Goal: Information Seeking & Learning: Learn about a topic

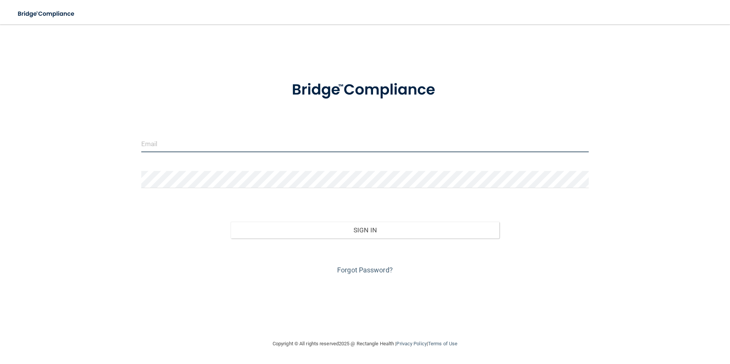
click at [234, 143] on input "email" at bounding box center [365, 143] width 448 height 17
paste input "[EMAIL_ADDRESS][PERSON_NAME][DOMAIN_NAME]"
type input "[EMAIL_ADDRESS][PERSON_NAME][DOMAIN_NAME]"
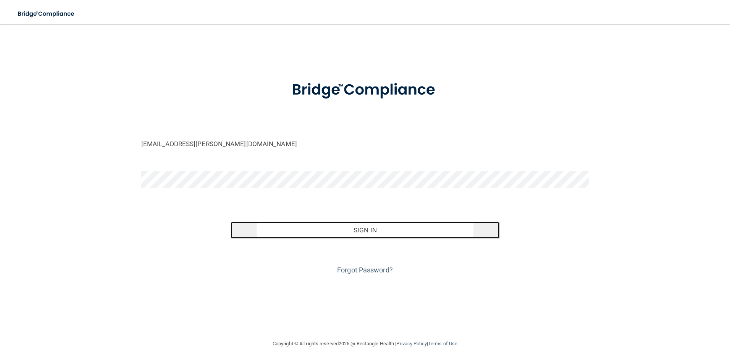
click at [298, 232] on button "Sign In" at bounding box center [365, 230] width 269 height 17
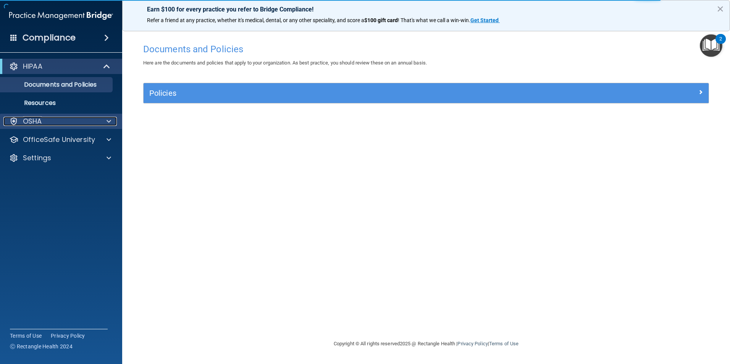
click at [100, 118] on div at bounding box center [107, 121] width 19 height 9
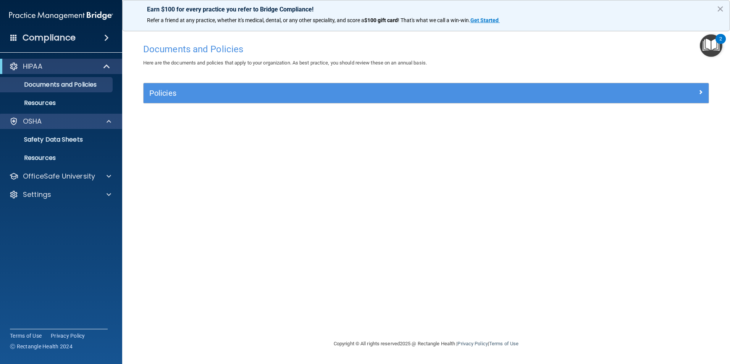
click at [98, 116] on div "OSHA" at bounding box center [61, 121] width 123 height 15
click at [42, 120] on div "OSHA" at bounding box center [50, 121] width 95 height 9
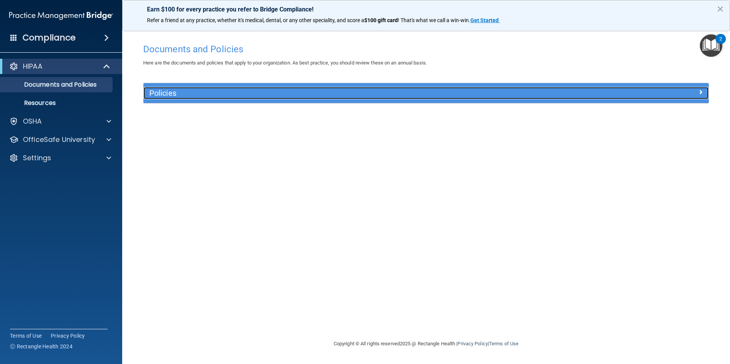
click at [466, 95] on h5 "Policies" at bounding box center [355, 93] width 412 height 8
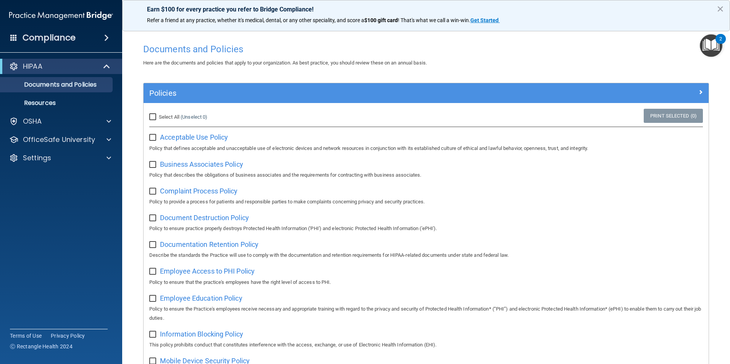
click at [154, 116] on input "Select All (Unselect 0) Unselect All" at bounding box center [153, 117] width 9 height 6
checkbox input "true"
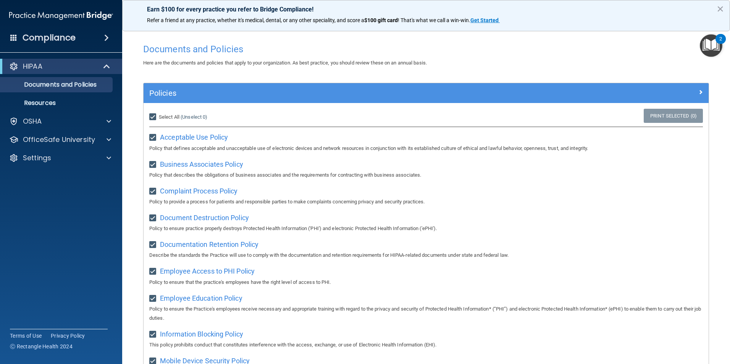
checkbox input "true"
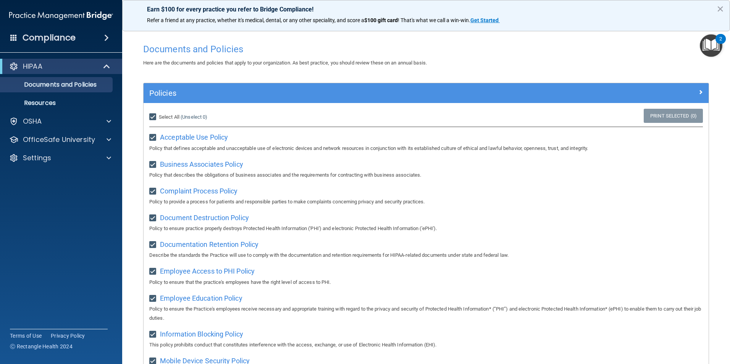
checkbox input "true"
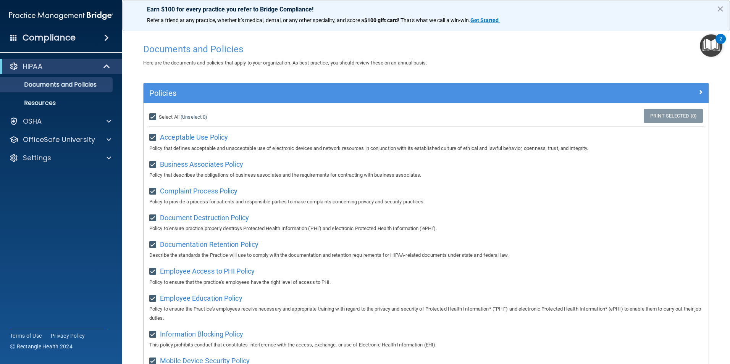
checkbox input "true"
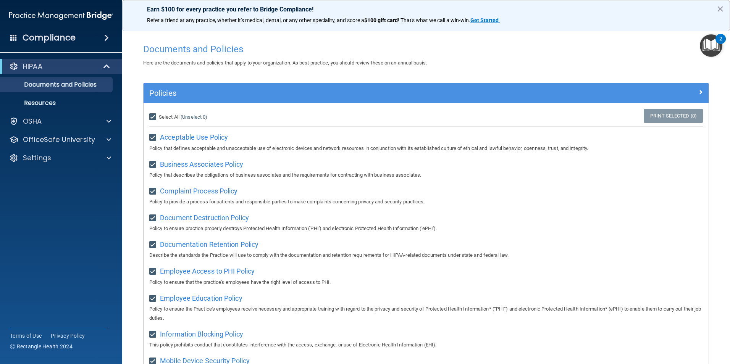
checkbox input "true"
click at [152, 116] on input "Select All (Unselect 21) Unselect All" at bounding box center [153, 117] width 9 height 6
checkbox input "false"
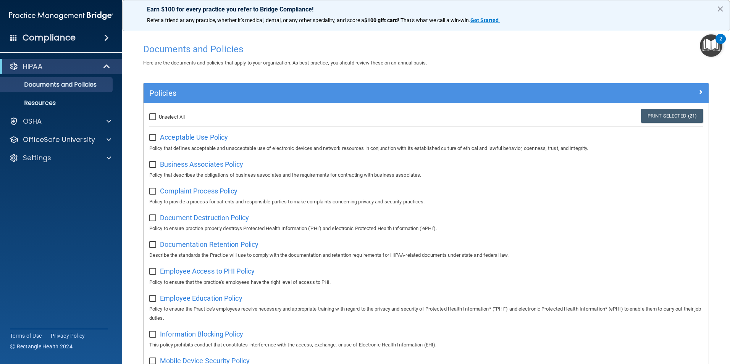
checkbox input "false"
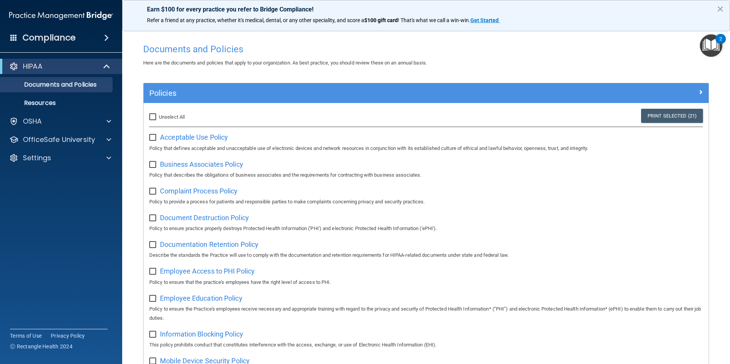
checkbox input "false"
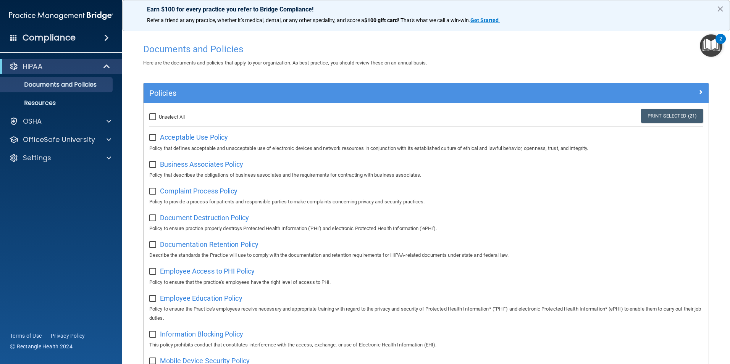
checkbox input "false"
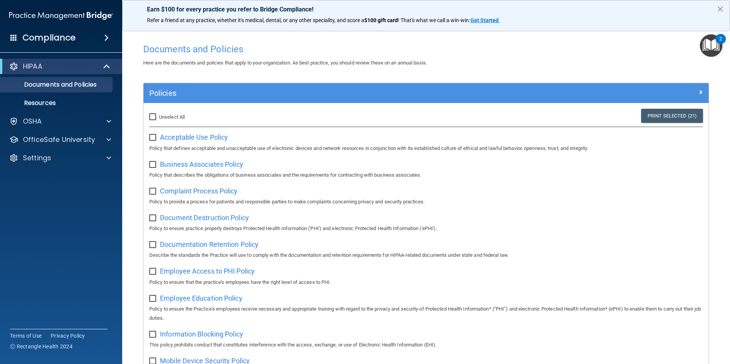
checkbox input "false"
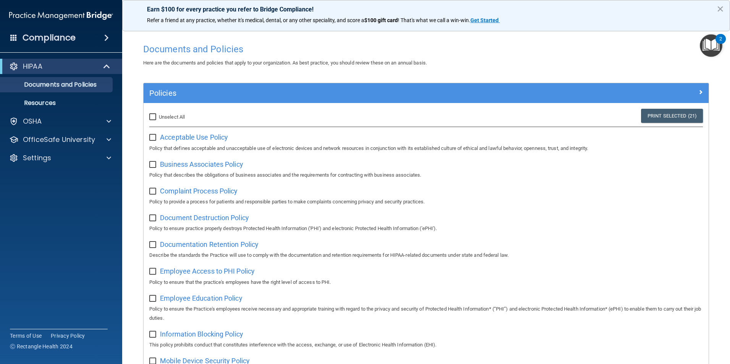
checkbox input "false"
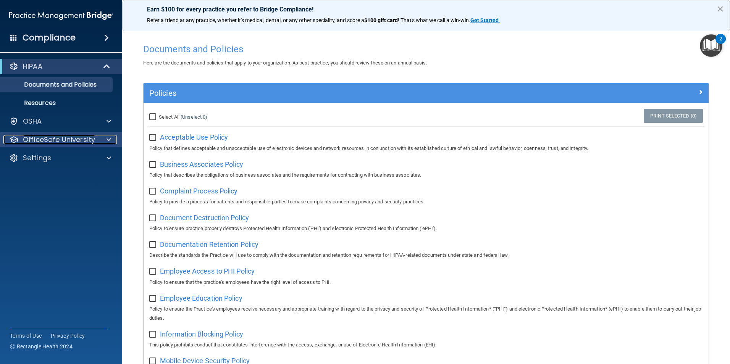
click at [79, 139] on p "OfficeSafe University" at bounding box center [59, 139] width 72 height 9
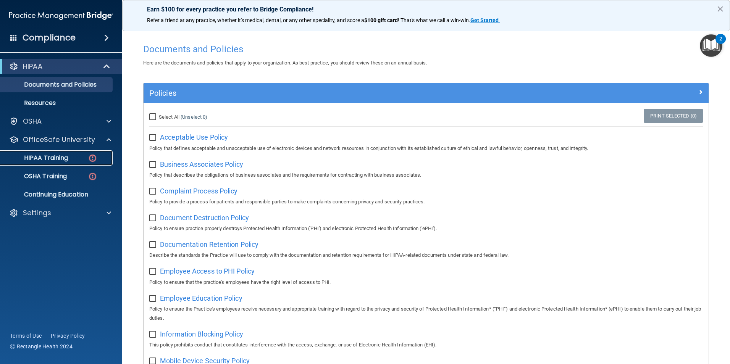
click at [53, 156] on p "HIPAA Training" at bounding box center [36, 158] width 63 height 8
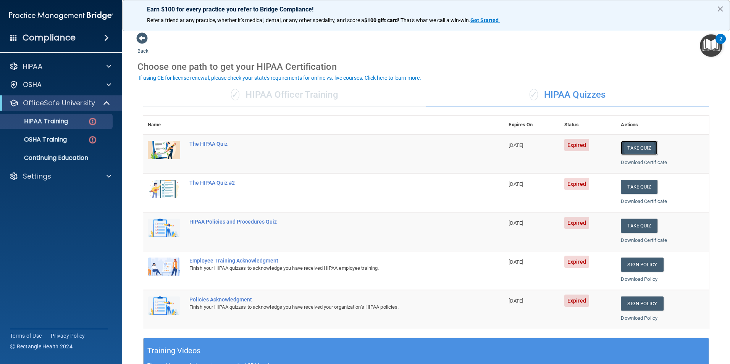
click at [626, 146] on button "Take Quiz" at bounding box center [639, 148] width 37 height 14
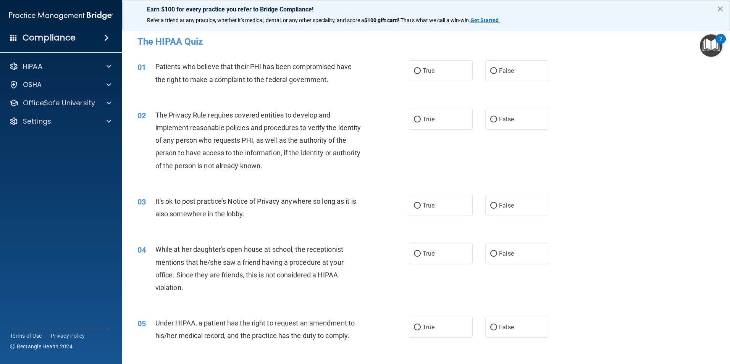
click at [718, 6] on button "×" at bounding box center [720, 9] width 7 height 12
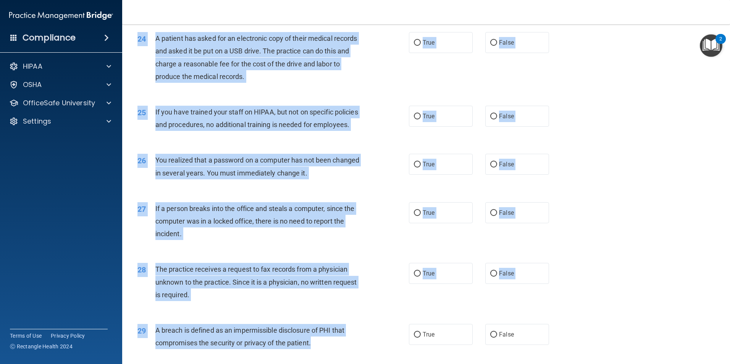
scroll to position [1455, 0]
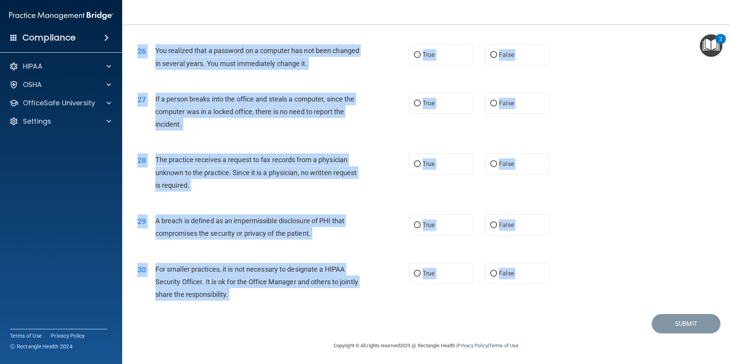
drag, startPoint x: 152, startPoint y: 66, endPoint x: 273, endPoint y: 316, distance: 277.5
copy main "Patients who believe that their PHI has been compromised have the right to make…"
click at [618, 194] on div "28 The practice receives a request to fax records from a physician unknown to t…" at bounding box center [426, 174] width 589 height 61
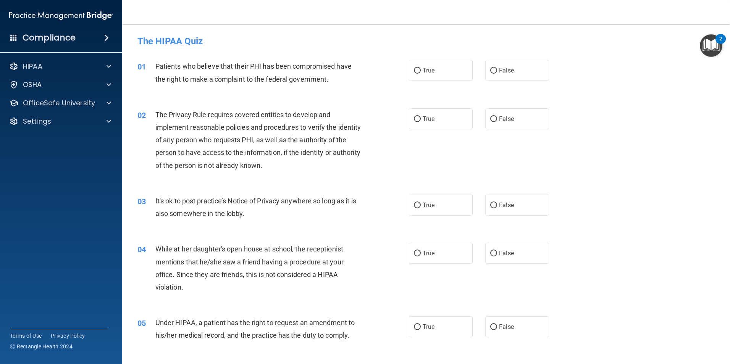
scroll to position [0, 0]
click at [418, 73] on input "True" at bounding box center [417, 71] width 7 height 6
radio input "true"
click at [418, 119] on input "True" at bounding box center [417, 120] width 7 height 6
radio input "true"
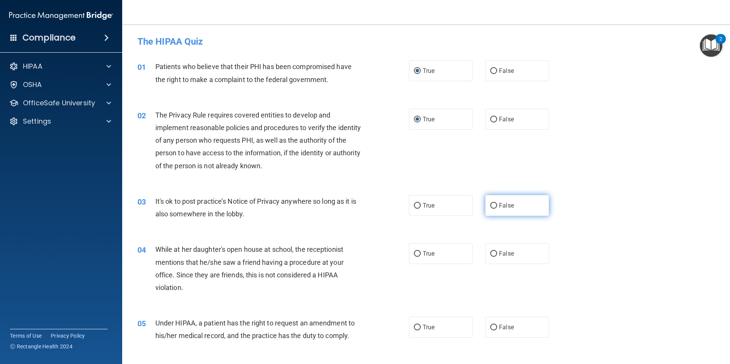
click at [492, 206] on input "False" at bounding box center [493, 206] width 7 height 6
radio input "true"
click at [491, 253] on input "False" at bounding box center [493, 254] width 7 height 6
radio input "true"
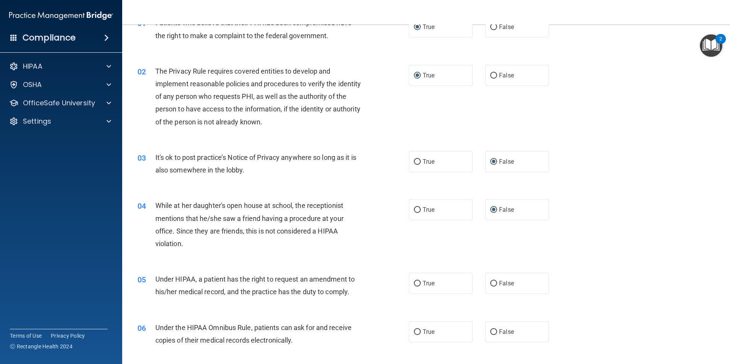
scroll to position [76, 0]
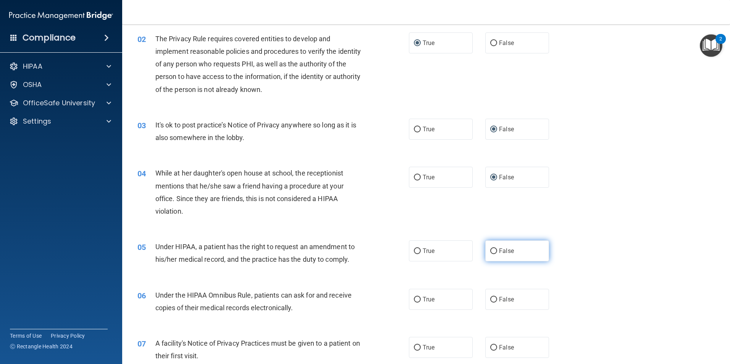
click at [494, 250] on label "False" at bounding box center [517, 251] width 64 height 21
click at [494, 250] on input "False" at bounding box center [493, 252] width 7 height 6
radio input "true"
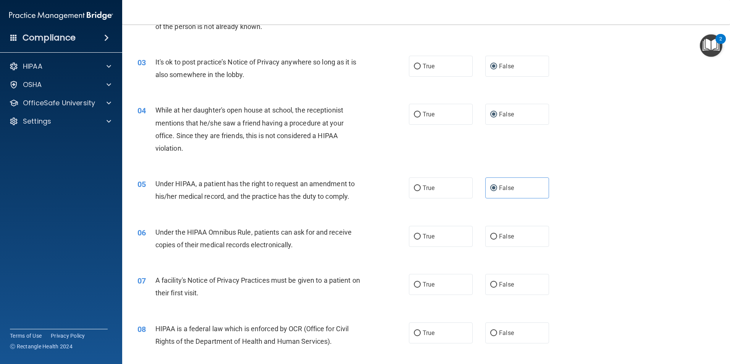
scroll to position [191, 0]
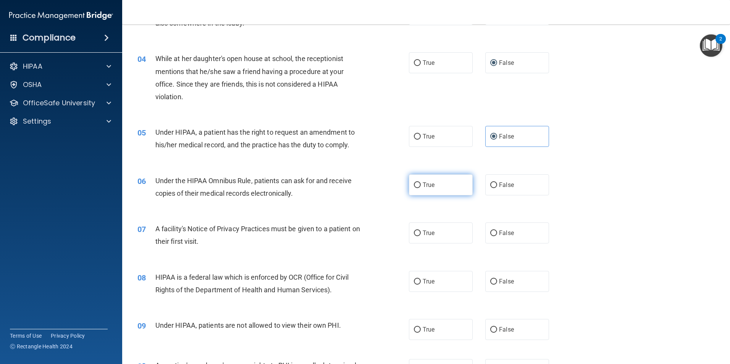
click at [414, 188] on label "True" at bounding box center [441, 184] width 64 height 21
click at [414, 188] on input "True" at bounding box center [417, 185] width 7 height 6
radio input "true"
click at [414, 232] on input "True" at bounding box center [417, 234] width 7 height 6
radio input "true"
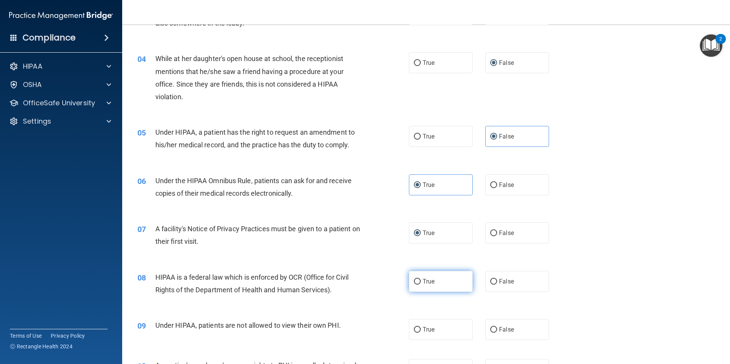
click at [416, 281] on input "True" at bounding box center [417, 282] width 7 height 6
radio input "true"
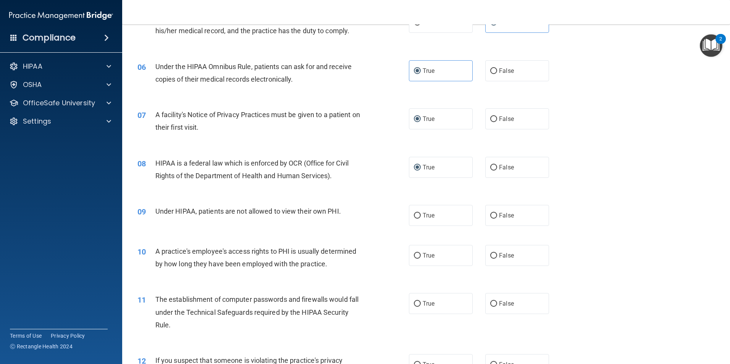
scroll to position [305, 0]
click at [493, 213] on input "False" at bounding box center [493, 216] width 7 height 6
radio input "true"
click at [499, 257] on span "False" at bounding box center [506, 255] width 15 height 7
click at [497, 257] on input "False" at bounding box center [493, 256] width 7 height 6
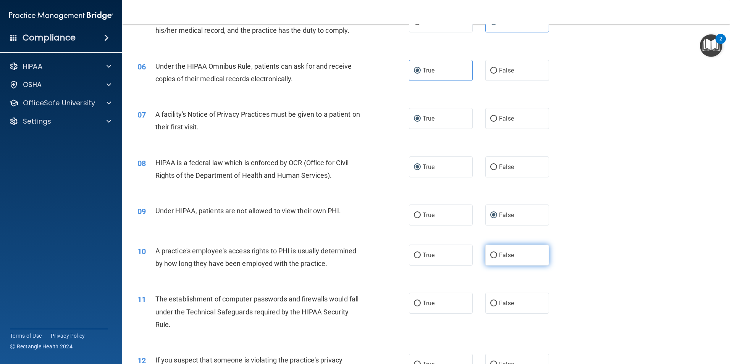
radio input "true"
click at [415, 308] on label "True" at bounding box center [441, 303] width 64 height 21
click at [415, 307] on input "True" at bounding box center [417, 304] width 7 height 6
radio input "true"
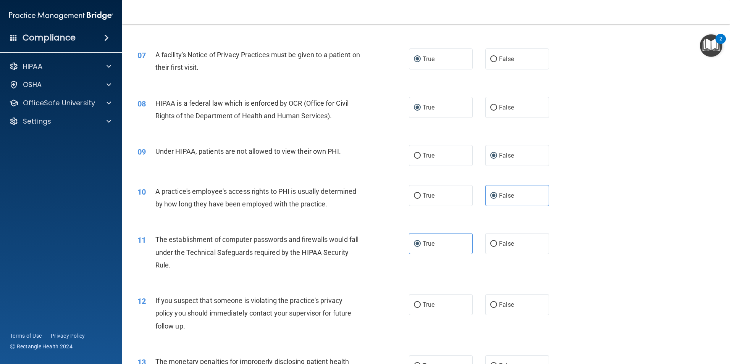
scroll to position [382, 0]
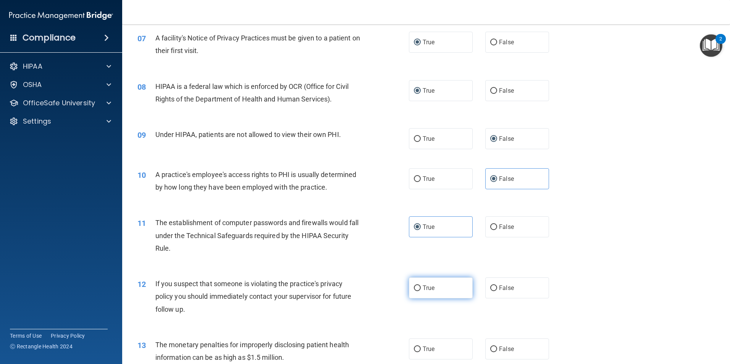
click at [415, 287] on input "True" at bounding box center [417, 289] width 7 height 6
radio input "true"
click at [409, 350] on label "True" at bounding box center [441, 349] width 64 height 21
click at [414, 350] on input "True" at bounding box center [417, 350] width 7 height 6
radio input "true"
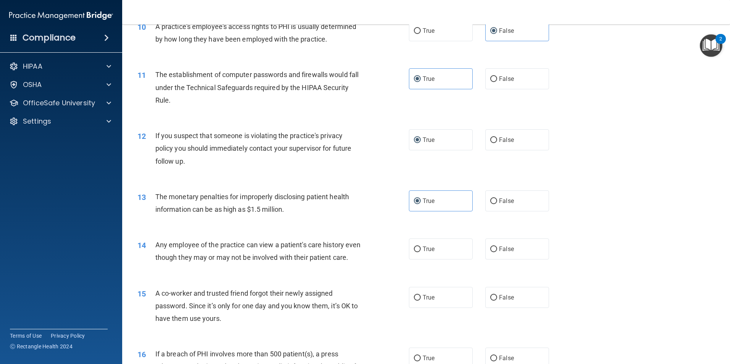
scroll to position [534, 0]
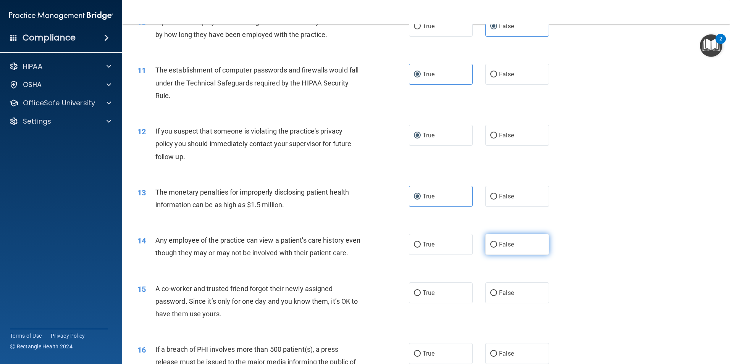
click at [497, 248] on label "False" at bounding box center [517, 244] width 64 height 21
click at [497, 248] on input "False" at bounding box center [493, 245] width 7 height 6
radio input "true"
click at [514, 304] on label "False" at bounding box center [517, 293] width 64 height 21
click at [497, 296] on input "False" at bounding box center [493, 294] width 7 height 6
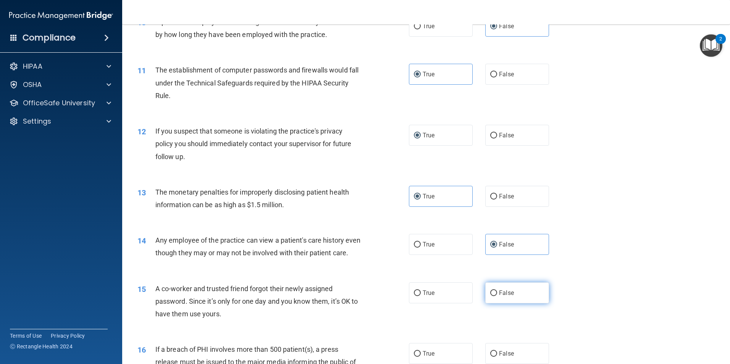
radio input "true"
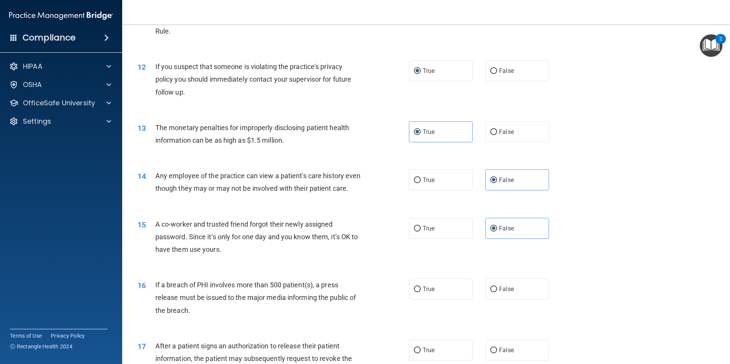
scroll to position [649, 0]
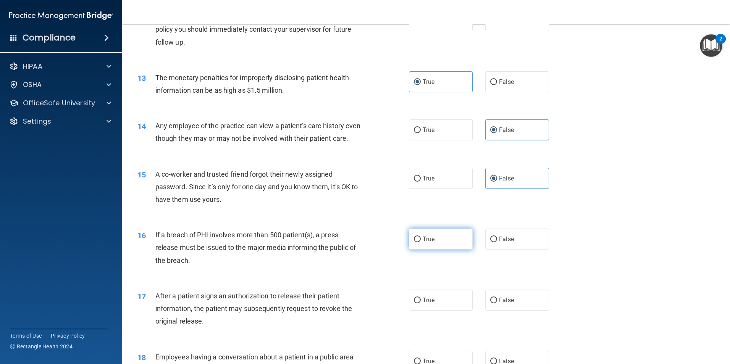
click at [420, 250] on label "True" at bounding box center [441, 239] width 64 height 21
click at [420, 242] on input "True" at bounding box center [417, 240] width 7 height 6
radio input "true"
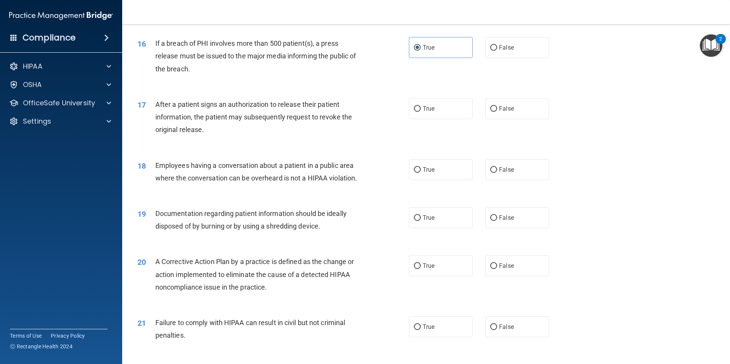
scroll to position [840, 0]
drag, startPoint x: 415, startPoint y: 121, endPoint x: 429, endPoint y: 134, distance: 18.9
click at [415, 113] on input "True" at bounding box center [417, 110] width 7 height 6
radio input "true"
click at [507, 174] on span "False" at bounding box center [506, 170] width 15 height 7
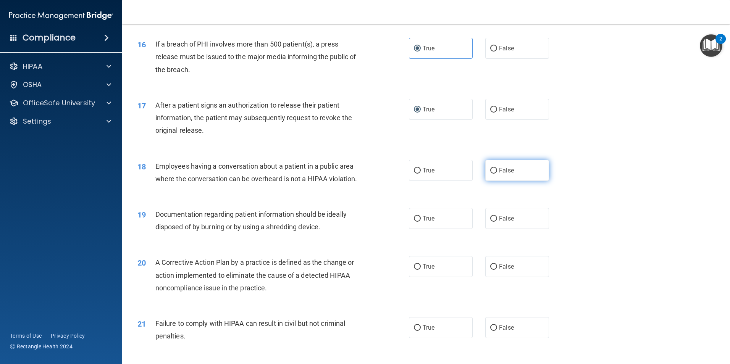
click at [497, 174] on input "False" at bounding box center [493, 171] width 7 height 6
radio input "true"
click at [438, 229] on label "True" at bounding box center [441, 218] width 64 height 21
click at [421, 222] on input "True" at bounding box center [417, 219] width 7 height 6
radio input "true"
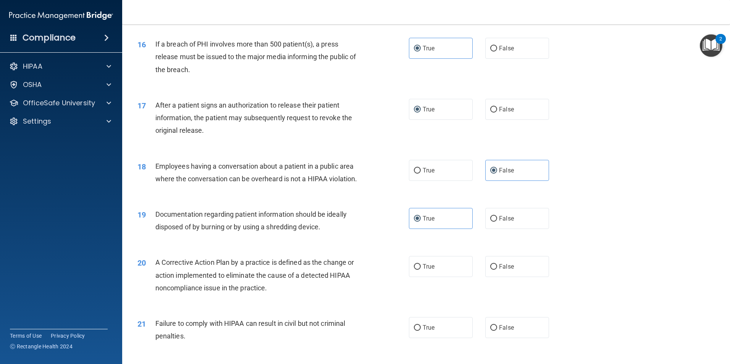
drag, startPoint x: 429, startPoint y: 283, endPoint x: 483, endPoint y: 319, distance: 65.0
click at [429, 277] on label "True" at bounding box center [441, 266] width 64 height 21
click at [421, 270] on input "True" at bounding box center [417, 267] width 7 height 6
radio input "true"
click at [513, 338] on label "False" at bounding box center [517, 327] width 64 height 21
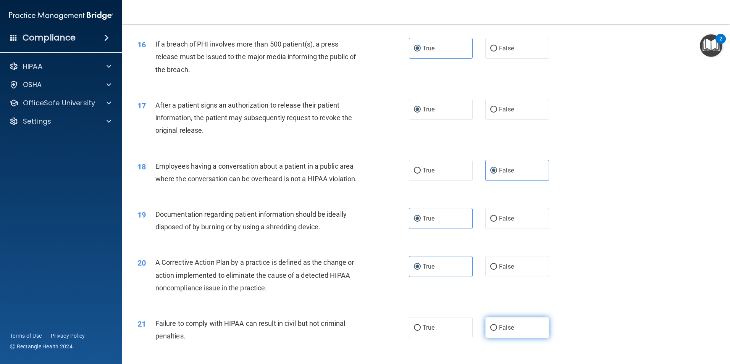
click at [497, 331] on input "False" at bounding box center [493, 328] width 7 height 6
radio input "true"
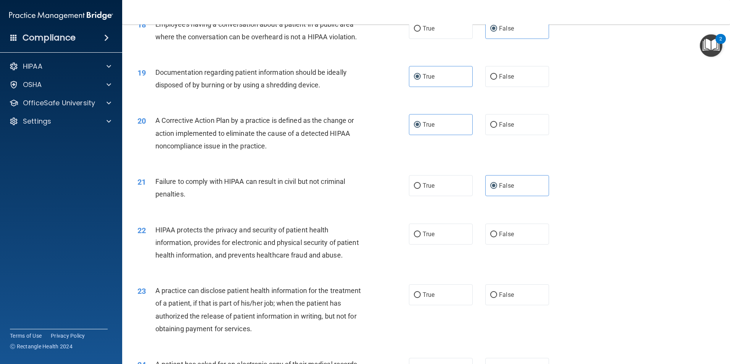
scroll to position [1031, 0]
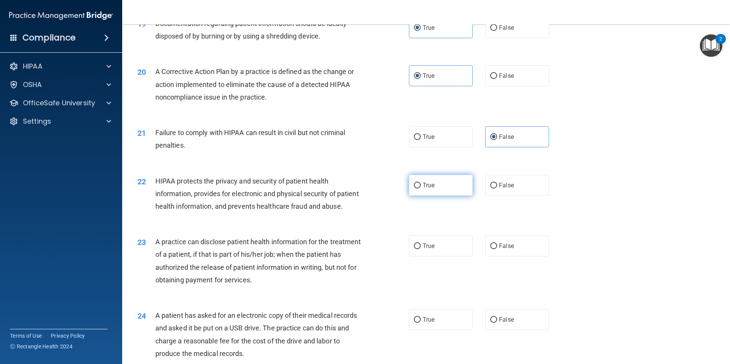
click at [427, 196] on label "True" at bounding box center [441, 185] width 64 height 21
click at [421, 189] on input "True" at bounding box center [417, 186] width 7 height 6
radio input "true"
click at [499, 250] on span "False" at bounding box center [506, 245] width 15 height 7
click at [497, 249] on input "False" at bounding box center [493, 247] width 7 height 6
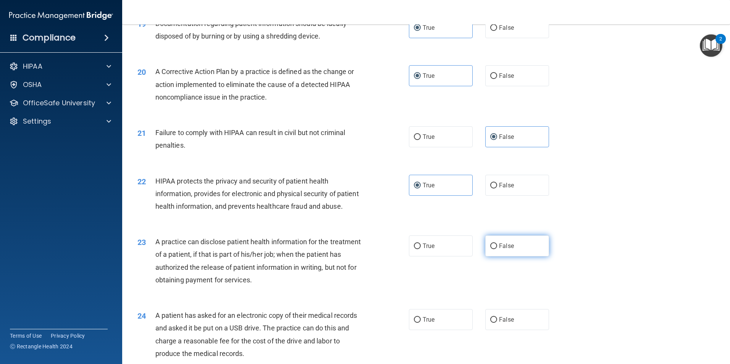
radio input "true"
click at [417, 323] on input "True" at bounding box center [417, 320] width 7 height 6
radio input "true"
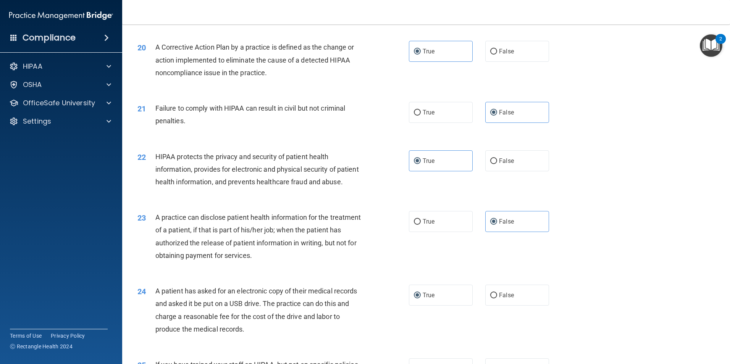
scroll to position [1183, 0]
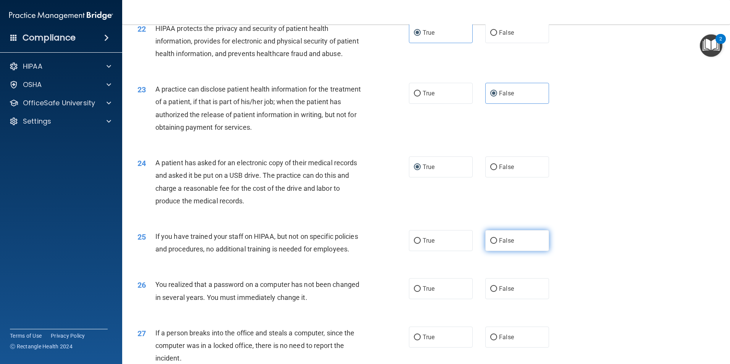
click at [503, 244] on span "False" at bounding box center [506, 240] width 15 height 7
click at [497, 244] on input "False" at bounding box center [493, 241] width 7 height 6
radio input "true"
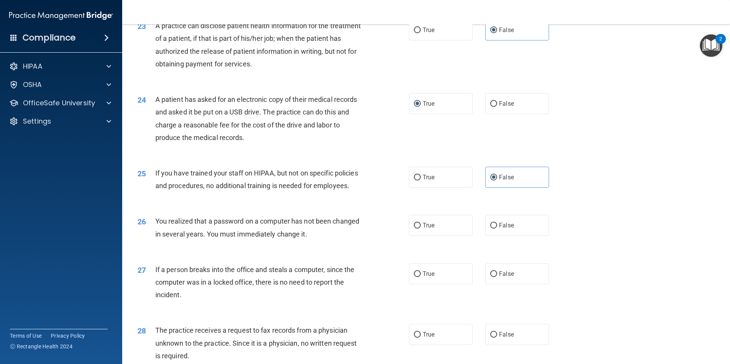
scroll to position [1260, 0]
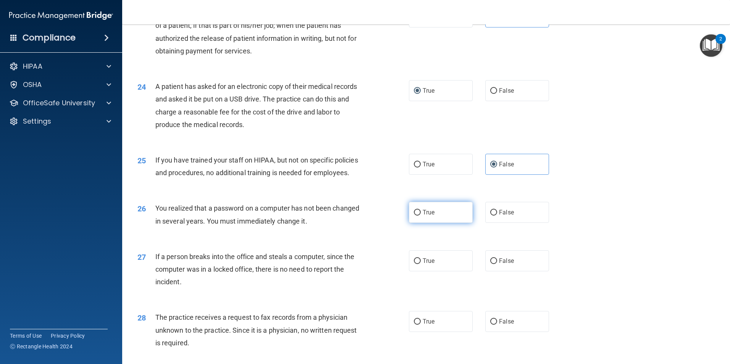
click at [423, 216] on span "True" at bounding box center [429, 212] width 12 height 7
click at [421, 216] on input "True" at bounding box center [417, 213] width 7 height 6
radio input "true"
click at [505, 265] on span "False" at bounding box center [506, 260] width 15 height 7
click at [497, 264] on input "False" at bounding box center [493, 261] width 7 height 6
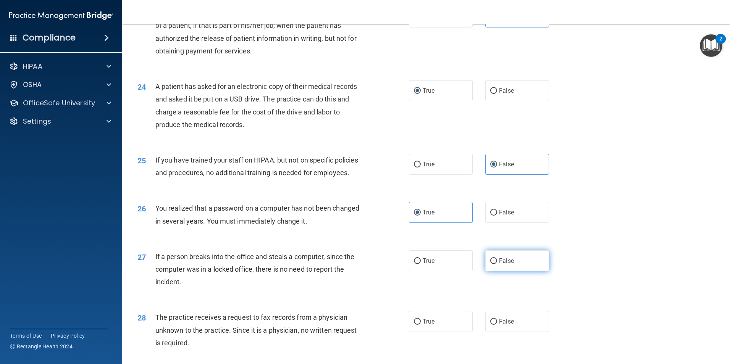
radio input "true"
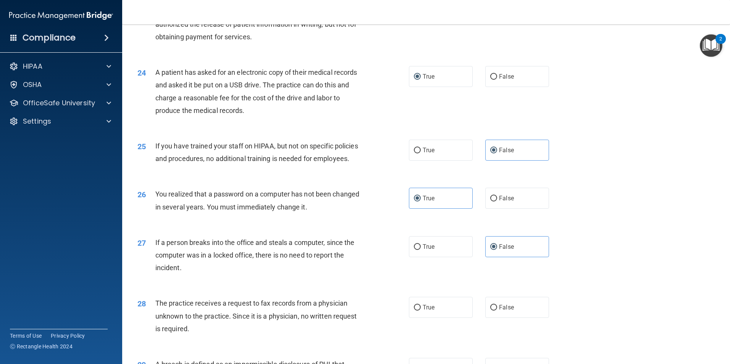
scroll to position [1336, 0]
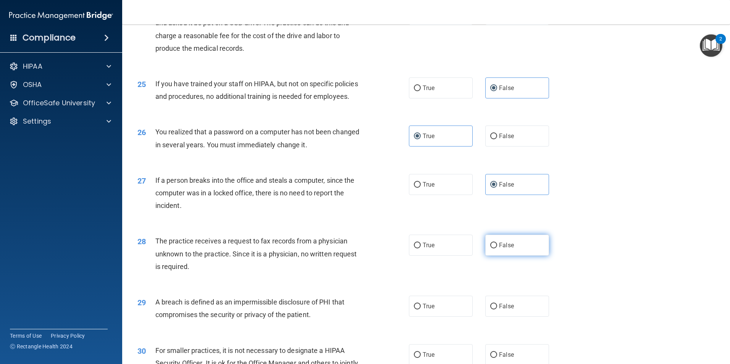
click at [513, 256] on label "False" at bounding box center [517, 245] width 64 height 21
click at [497, 249] on input "False" at bounding box center [493, 246] width 7 height 6
radio input "true"
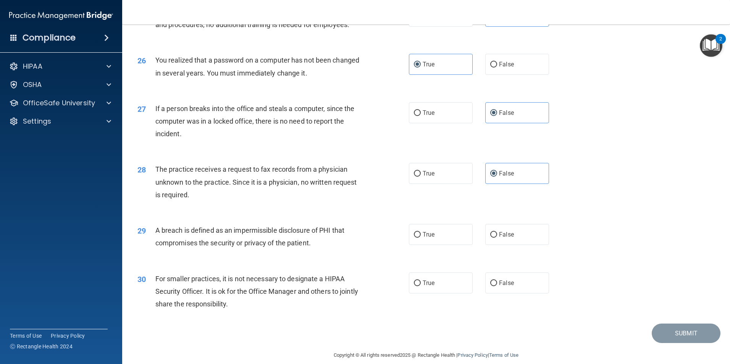
scroll to position [1413, 0]
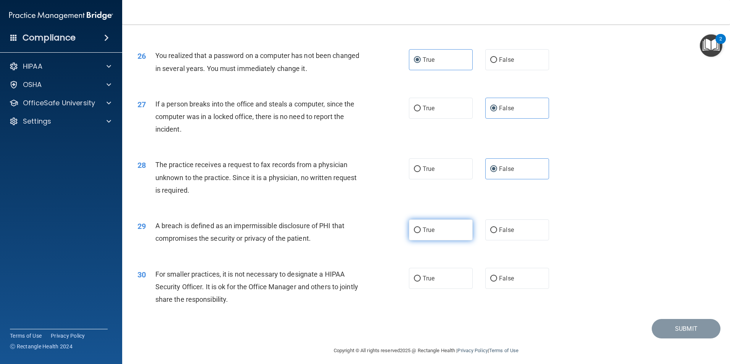
click at [424, 241] on label "True" at bounding box center [441, 230] width 64 height 21
click at [421, 233] on input "True" at bounding box center [417, 231] width 7 height 6
radio input "true"
drag, startPoint x: 501, startPoint y: 316, endPoint x: 548, endPoint y: 284, distance: 56.4
click at [501, 282] on span "False" at bounding box center [506, 278] width 15 height 7
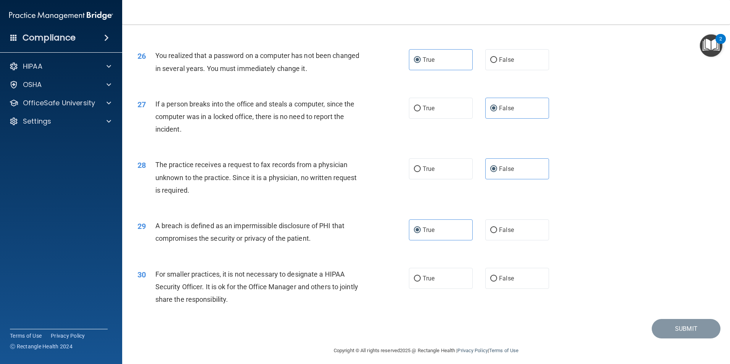
click at [497, 282] on input "False" at bounding box center [493, 279] width 7 height 6
radio input "true"
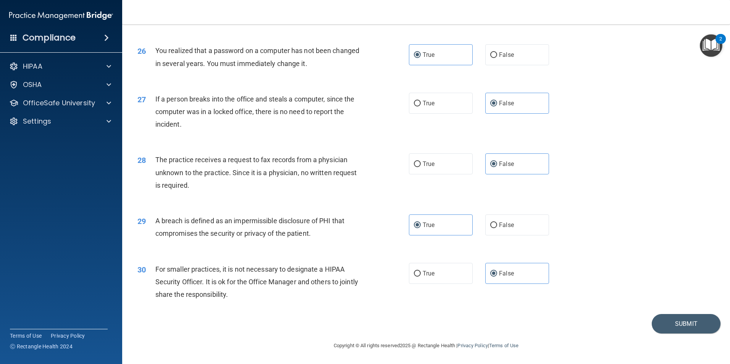
scroll to position [1455, 0]
click at [677, 328] on button "Submit" at bounding box center [686, 323] width 69 height 19
click at [672, 328] on button "Submit" at bounding box center [686, 323] width 69 height 19
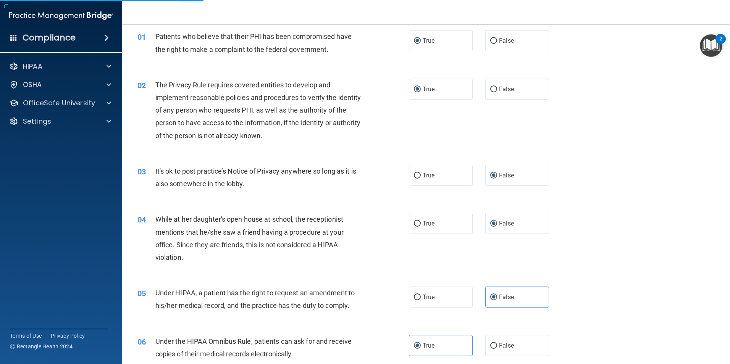
scroll to position [0, 0]
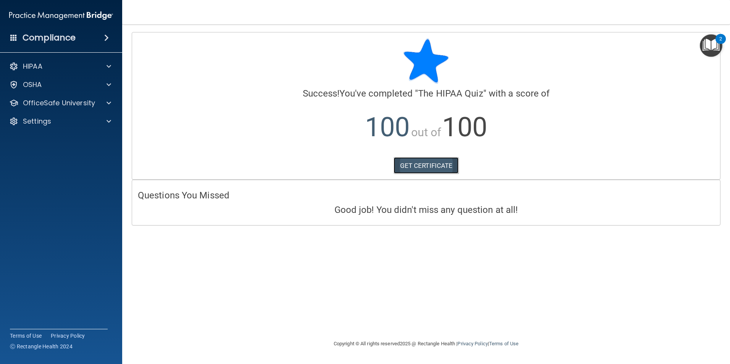
click at [434, 165] on link "GET CERTIFICATE" at bounding box center [426, 165] width 65 height 17
click at [71, 100] on p "OfficeSafe University" at bounding box center [59, 102] width 72 height 9
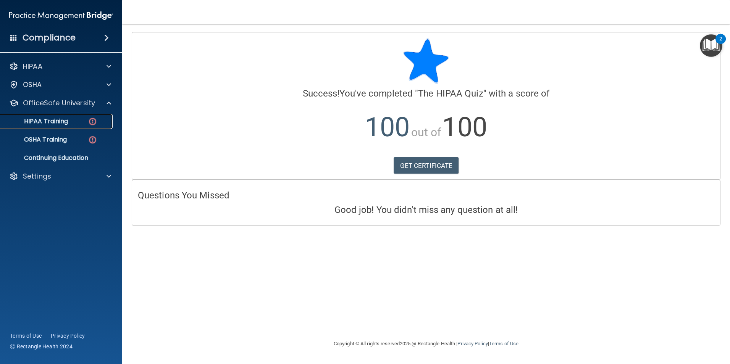
click at [68, 124] on p "HIPAA Training" at bounding box center [36, 122] width 63 height 8
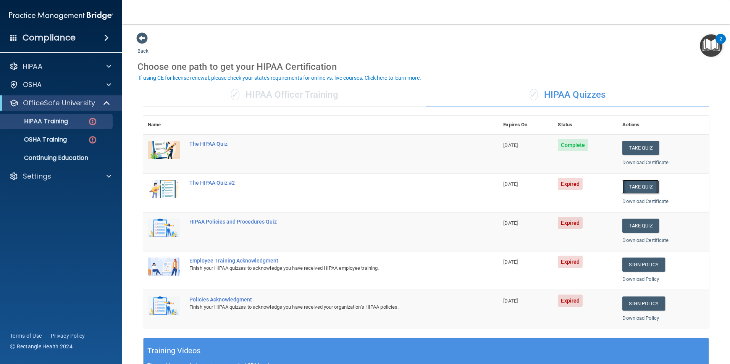
click at [634, 184] on button "Take Quiz" at bounding box center [640, 187] width 37 height 14
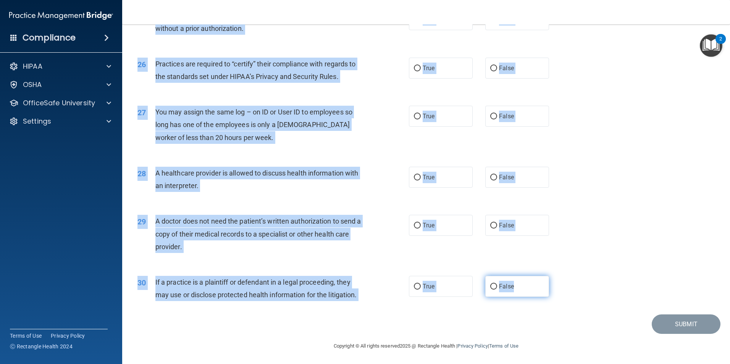
scroll to position [1413, 0]
drag, startPoint x: 153, startPoint y: 67, endPoint x: 533, endPoint y: 294, distance: 442.6
copy div "A business associate agreement is required with organizations or persons where …"
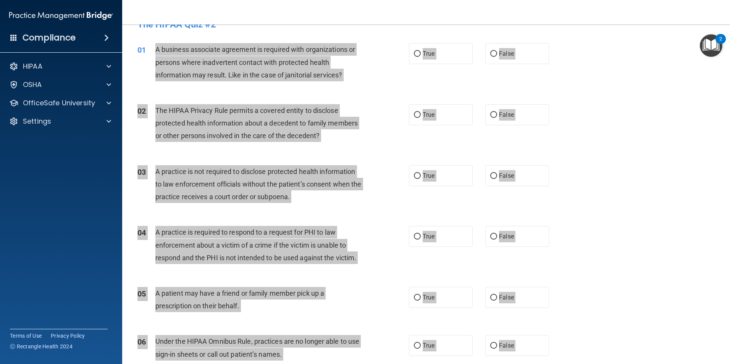
scroll to position [0, 0]
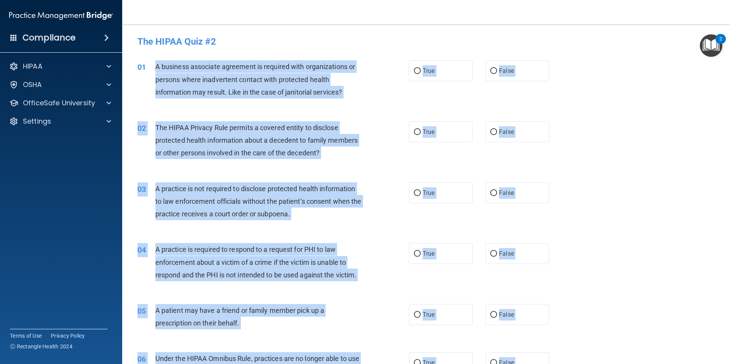
click at [675, 134] on div "02 The HIPAA Privacy Rule permits a covered entity to disclose protected health…" at bounding box center [426, 142] width 589 height 61
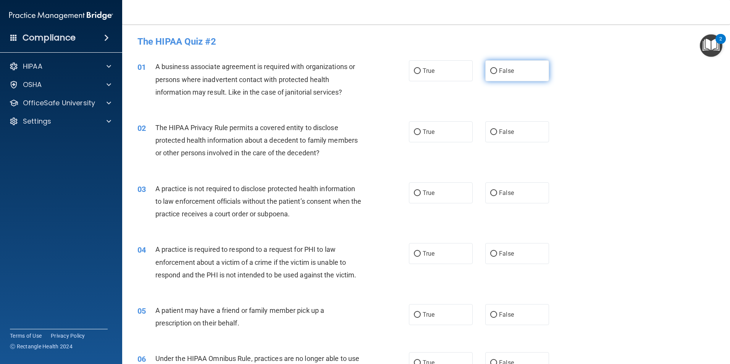
click at [504, 70] on span "False" at bounding box center [506, 70] width 15 height 7
click at [497, 70] on input "False" at bounding box center [493, 71] width 7 height 6
radio input "true"
click at [414, 132] on input "True" at bounding box center [417, 132] width 7 height 6
radio input "true"
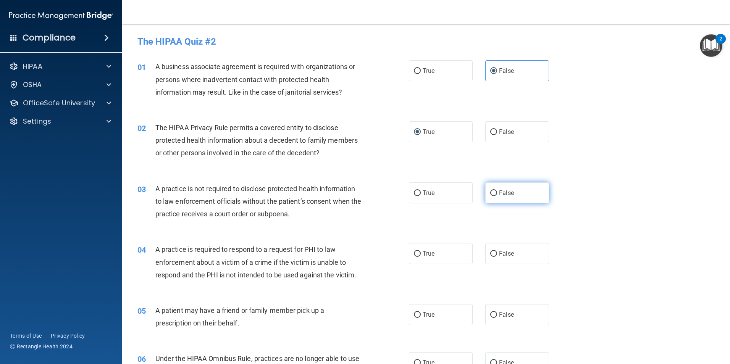
click at [502, 194] on span "False" at bounding box center [506, 192] width 15 height 7
click at [497, 194] on input "False" at bounding box center [493, 194] width 7 height 6
radio input "true"
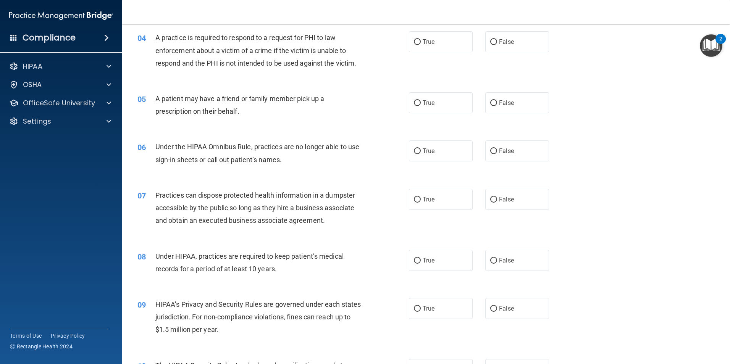
scroll to position [191, 0]
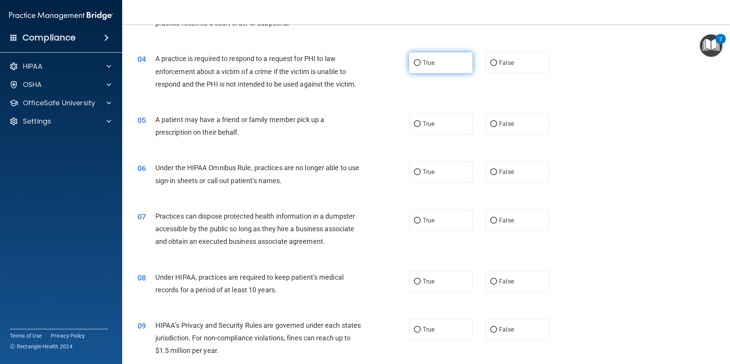
click at [434, 61] on label "True" at bounding box center [441, 62] width 64 height 21
click at [421, 61] on input "True" at bounding box center [417, 63] width 7 height 6
radio input "true"
click at [440, 122] on label "True" at bounding box center [441, 123] width 64 height 21
click at [421, 122] on input "True" at bounding box center [417, 124] width 7 height 6
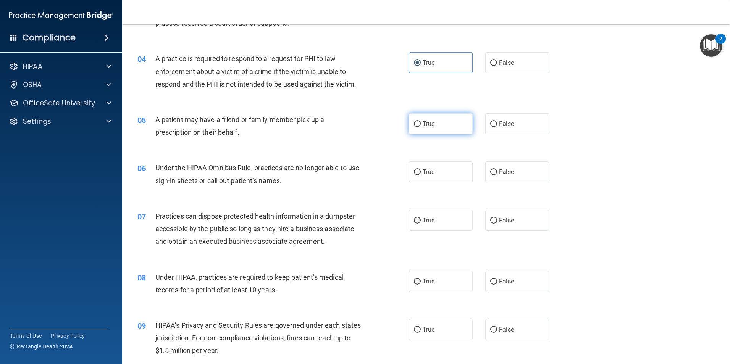
radio input "true"
click at [507, 168] on span "False" at bounding box center [506, 171] width 15 height 7
click at [497, 170] on input "False" at bounding box center [493, 173] width 7 height 6
radio input "true"
click at [517, 221] on label "False" at bounding box center [517, 220] width 64 height 21
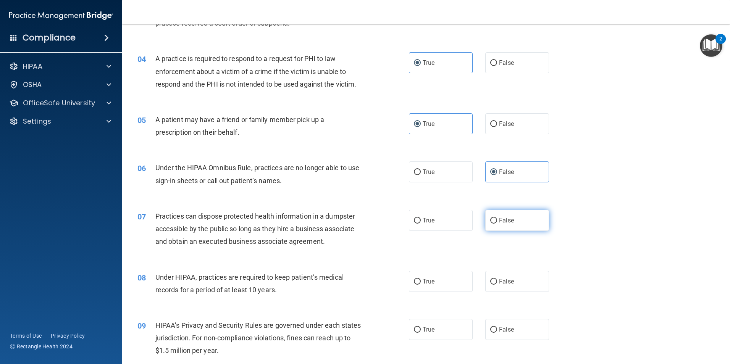
click at [497, 221] on input "False" at bounding box center [493, 221] width 7 height 6
radio input "true"
drag, startPoint x: 495, startPoint y: 285, endPoint x: 495, endPoint y: 301, distance: 16.0
click at [496, 283] on label "False" at bounding box center [517, 281] width 64 height 21
click at [496, 283] on input "False" at bounding box center [493, 282] width 7 height 6
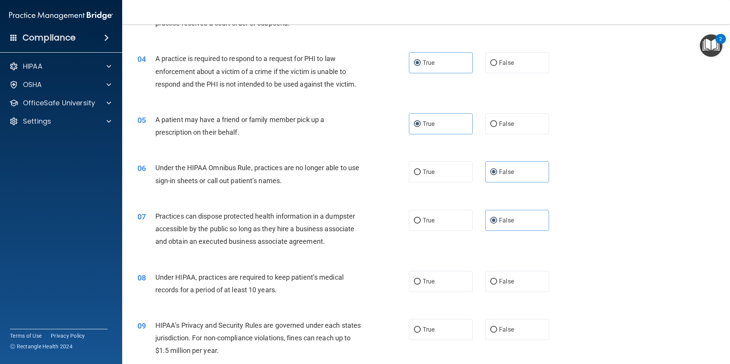
radio input "true"
click at [499, 331] on span "False" at bounding box center [506, 329] width 15 height 7
click at [497, 331] on input "False" at bounding box center [493, 330] width 7 height 6
radio input "true"
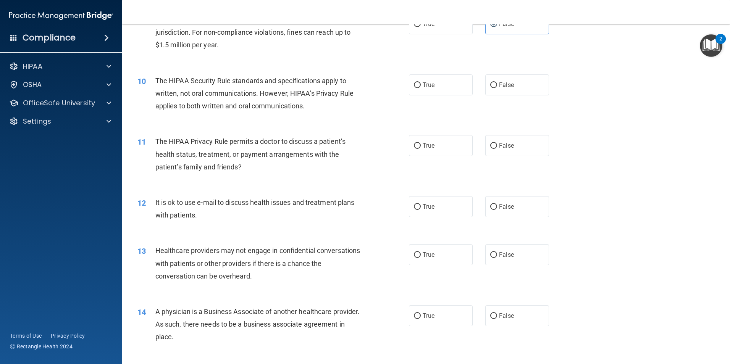
scroll to position [496, 0]
click at [417, 88] on input "True" at bounding box center [417, 86] width 7 height 6
radio input "true"
click at [423, 154] on label "True" at bounding box center [441, 146] width 64 height 21
click at [421, 149] on input "True" at bounding box center [417, 147] width 7 height 6
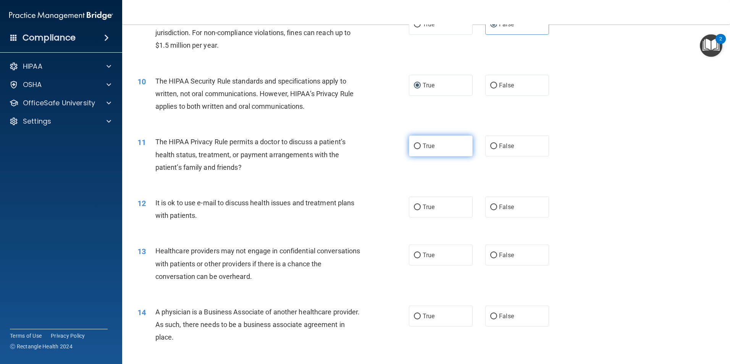
radio input "true"
click at [434, 205] on label "True" at bounding box center [441, 207] width 64 height 21
click at [421, 205] on input "True" at bounding box center [417, 208] width 7 height 6
radio input "true"
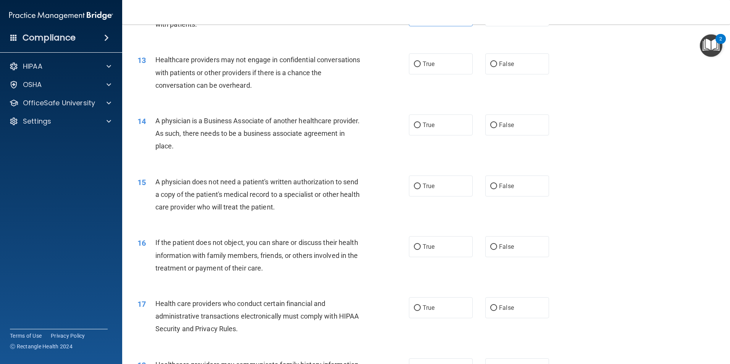
scroll to position [687, 0]
click at [501, 70] on label "False" at bounding box center [517, 64] width 64 height 21
click at [497, 68] on input "False" at bounding box center [493, 65] width 7 height 6
radio input "true"
click at [510, 125] on label "False" at bounding box center [517, 125] width 64 height 21
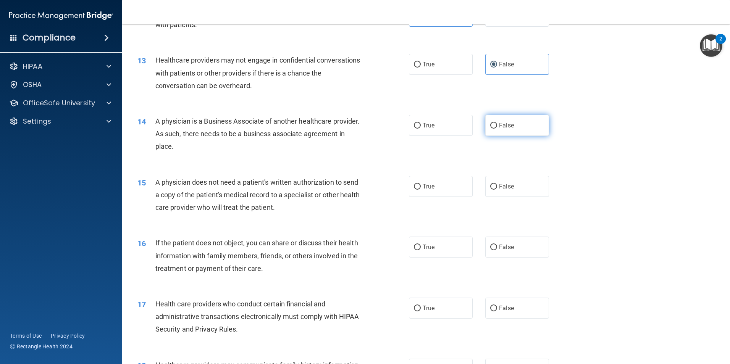
click at [497, 125] on input "False" at bounding box center [493, 126] width 7 height 6
radio input "true"
click at [427, 185] on span "True" at bounding box center [429, 186] width 12 height 7
click at [421, 185] on input "True" at bounding box center [417, 187] width 7 height 6
radio input "true"
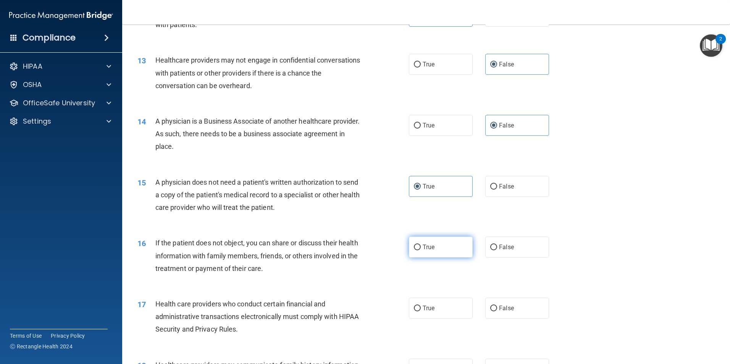
click at [434, 244] on label "True" at bounding box center [441, 247] width 64 height 21
click at [421, 245] on input "True" at bounding box center [417, 248] width 7 height 6
radio input "true"
click at [442, 308] on label "True" at bounding box center [441, 308] width 64 height 21
click at [421, 308] on input "True" at bounding box center [417, 309] width 7 height 6
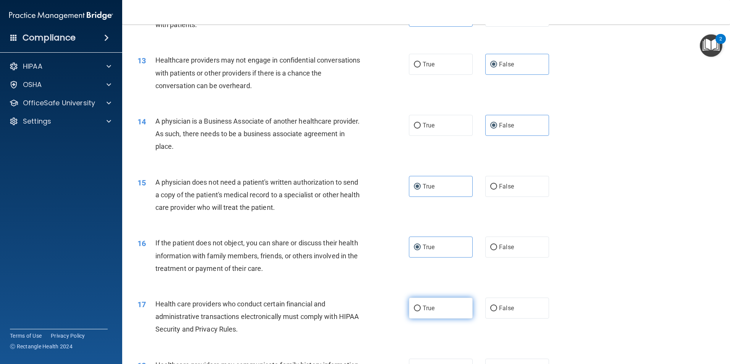
radio input "true"
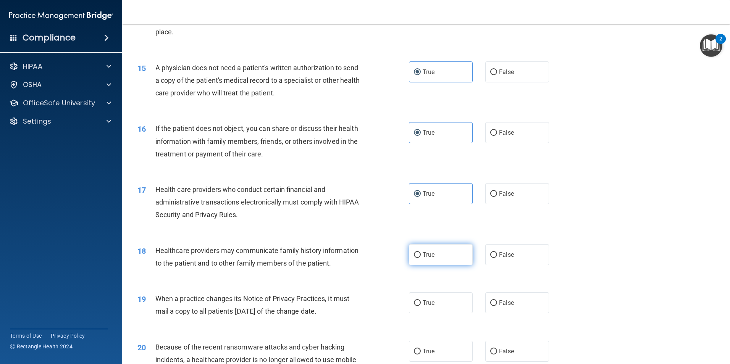
click at [438, 253] on label "True" at bounding box center [441, 254] width 64 height 21
click at [421, 253] on input "True" at bounding box center [417, 255] width 7 height 6
radio input "true"
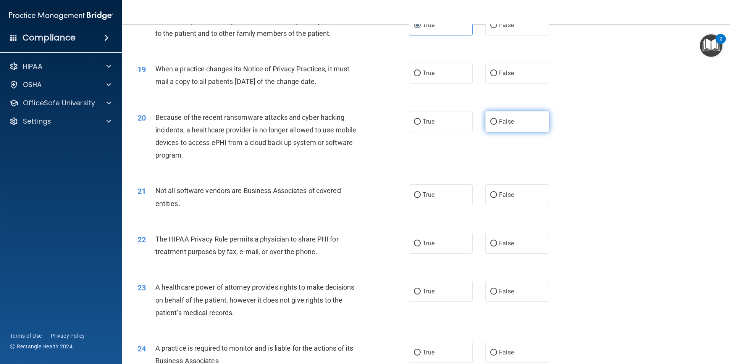
scroll to position [1031, 0]
click at [502, 80] on label "False" at bounding box center [517, 73] width 64 height 21
click at [497, 77] on input "False" at bounding box center [493, 74] width 7 height 6
radio input "true"
click at [509, 127] on label "False" at bounding box center [517, 122] width 64 height 21
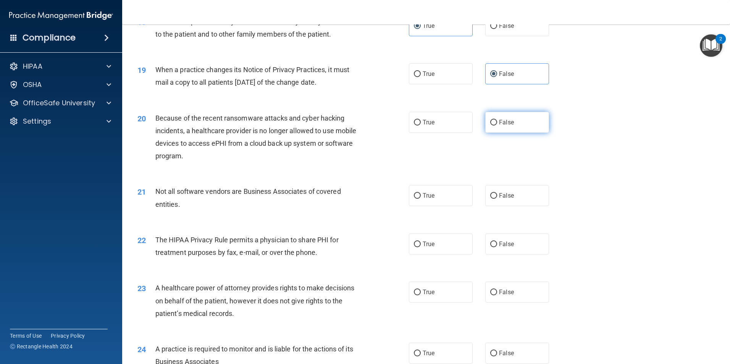
click at [497, 126] on input "False" at bounding box center [493, 123] width 7 height 6
radio input "true"
click at [393, 202] on div "21 Not all software vendors are Business Associates of covered entities." at bounding box center [273, 199] width 294 height 29
click at [441, 195] on label "True" at bounding box center [441, 195] width 64 height 21
click at [421, 195] on input "True" at bounding box center [417, 196] width 7 height 6
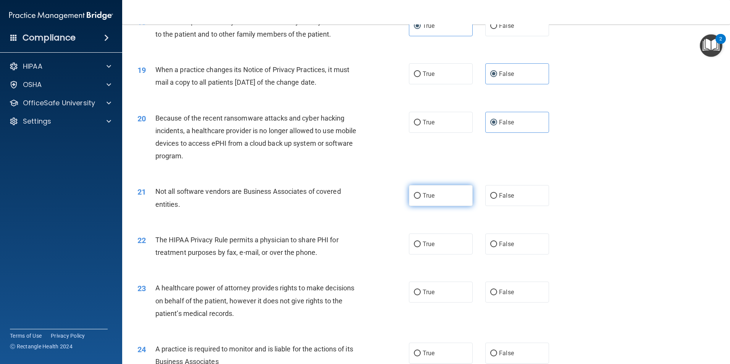
radio input "true"
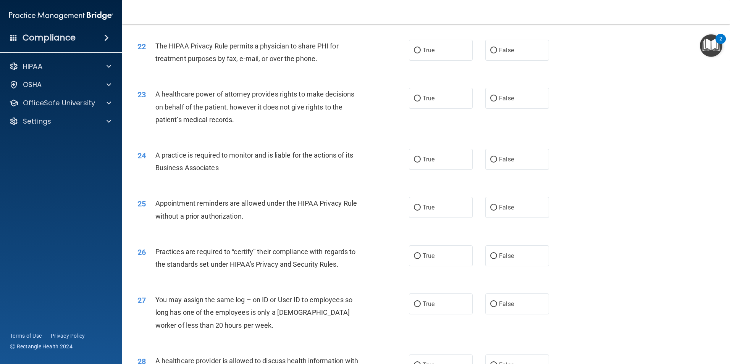
scroll to position [1222, 0]
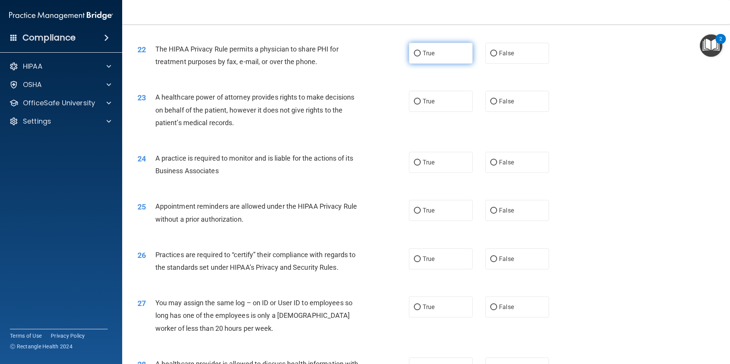
click at [423, 54] on span "True" at bounding box center [429, 53] width 12 height 7
click at [421, 54] on input "True" at bounding box center [417, 54] width 7 height 6
radio input "true"
click at [512, 103] on label "False" at bounding box center [517, 101] width 64 height 21
click at [497, 103] on input "False" at bounding box center [493, 102] width 7 height 6
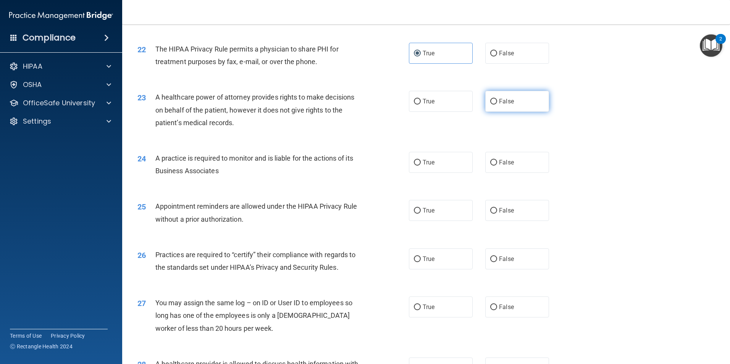
radio input "true"
click at [446, 163] on label "True" at bounding box center [441, 162] width 64 height 21
click at [421, 163] on input "True" at bounding box center [417, 163] width 7 height 6
radio input "true"
click at [437, 208] on label "True" at bounding box center [441, 210] width 64 height 21
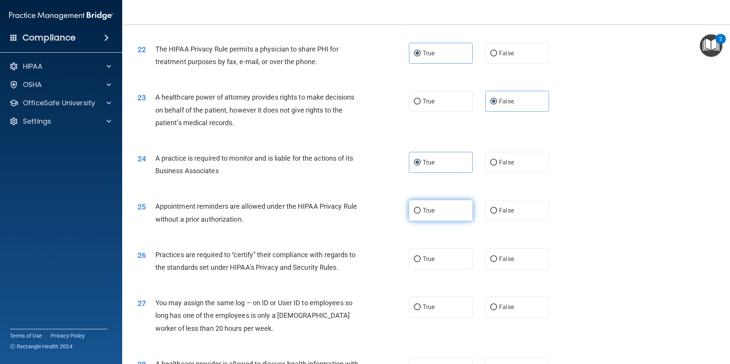
click at [421, 208] on input "True" at bounding box center [417, 211] width 7 height 6
radio input "true"
click at [510, 259] on span "False" at bounding box center [506, 258] width 15 height 7
click at [497, 259] on input "False" at bounding box center [493, 260] width 7 height 6
radio input "true"
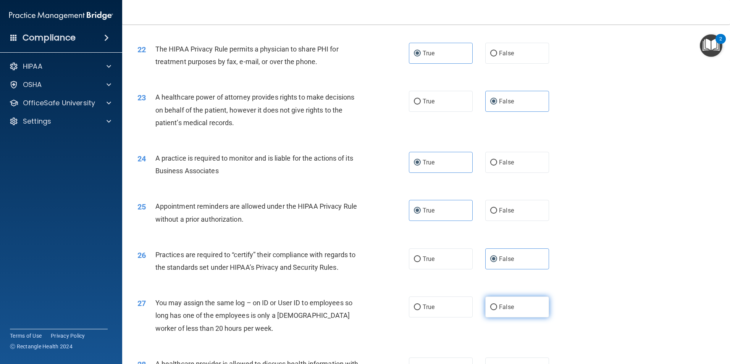
click at [528, 308] on label "False" at bounding box center [517, 307] width 64 height 21
click at [497, 308] on input "False" at bounding box center [493, 308] width 7 height 6
radio input "true"
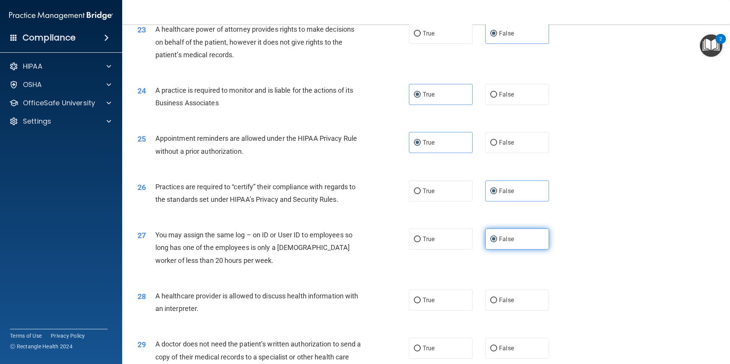
scroll to position [1298, 0]
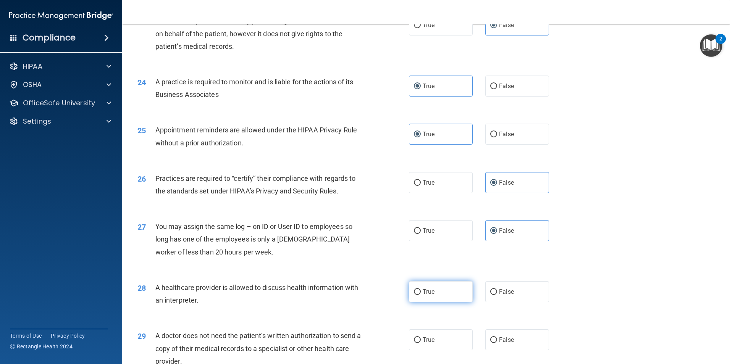
click at [436, 291] on label "True" at bounding box center [441, 291] width 64 height 21
click at [421, 291] on input "True" at bounding box center [417, 292] width 7 height 6
radio input "true"
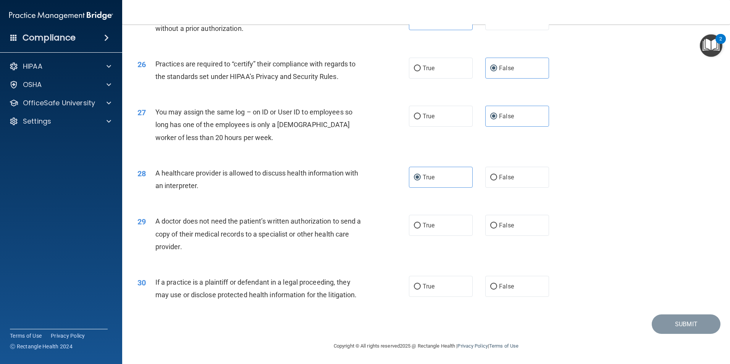
scroll to position [1413, 0]
click at [445, 223] on label "True" at bounding box center [441, 225] width 64 height 21
click at [421, 223] on input "True" at bounding box center [417, 226] width 7 height 6
radio input "true"
click at [439, 277] on label "True" at bounding box center [441, 286] width 64 height 21
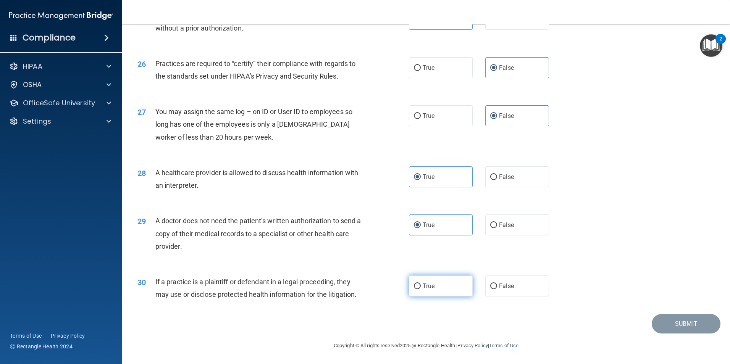
click at [421, 284] on input "True" at bounding box center [417, 287] width 7 height 6
radio input "true"
click at [680, 321] on button "Submit" at bounding box center [686, 323] width 69 height 19
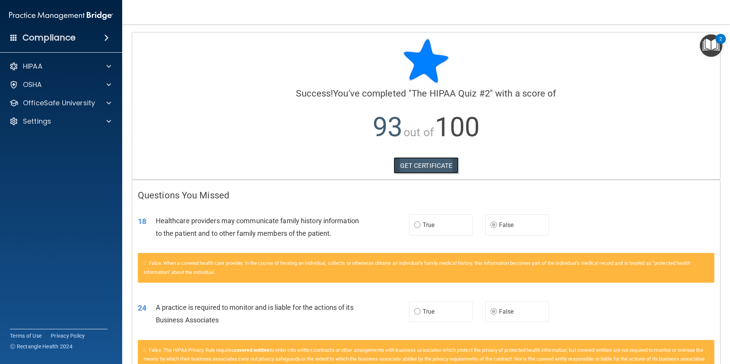
click at [412, 164] on link "GET CERTIFICATE" at bounding box center [426, 165] width 65 height 17
click at [67, 102] on p "OfficeSafe University" at bounding box center [59, 102] width 72 height 9
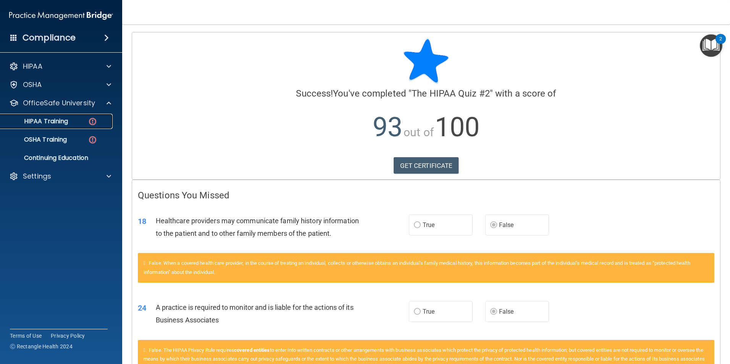
click at [59, 124] on p "HIPAA Training" at bounding box center [36, 122] width 63 height 8
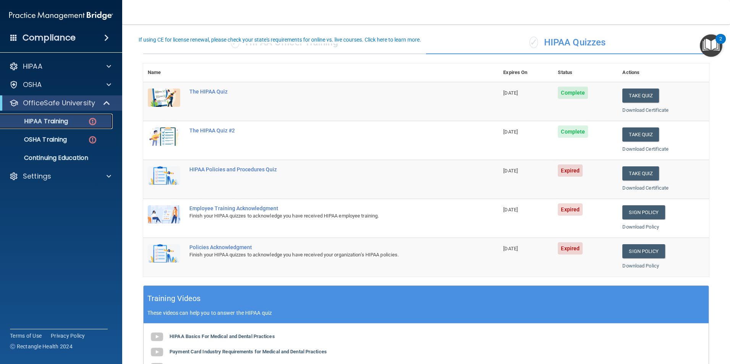
scroll to position [76, 0]
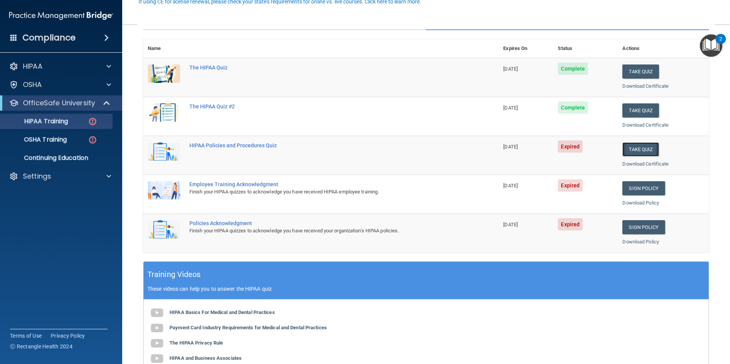
click at [640, 146] on button "Take Quiz" at bounding box center [640, 149] width 37 height 14
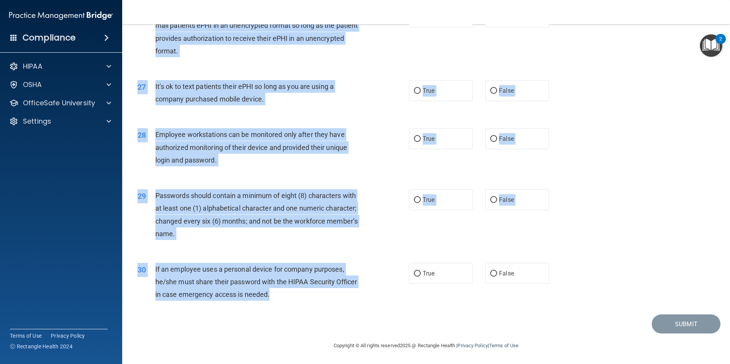
scroll to position [1552, 0]
drag, startPoint x: 154, startPoint y: 65, endPoint x: 372, endPoint y: 291, distance: 313.5
copy div "It is ok to share your password with a co-worker in case immediate access of a …"
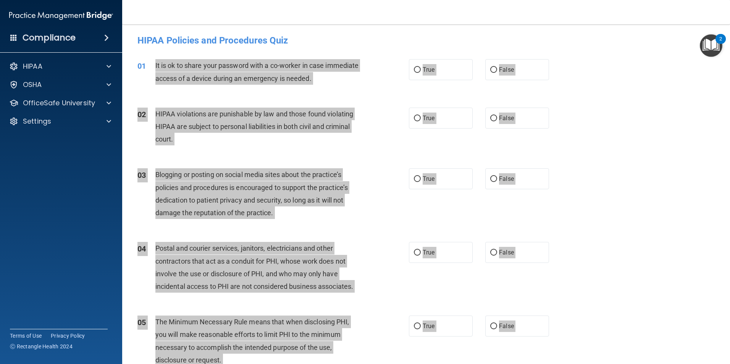
scroll to position [0, 0]
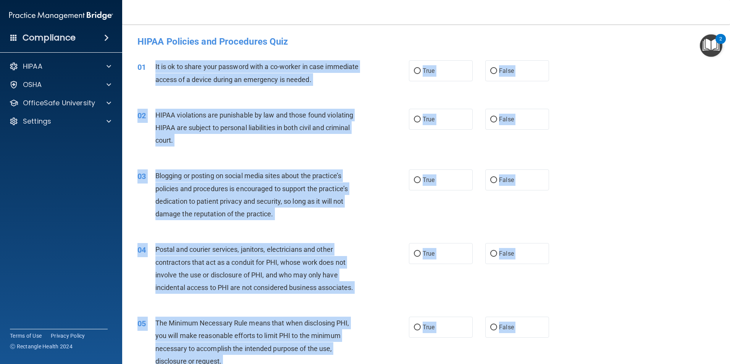
click at [649, 147] on div "02 HIPAA violations are punishable by law and those found violating HIPAA are s…" at bounding box center [426, 129] width 589 height 61
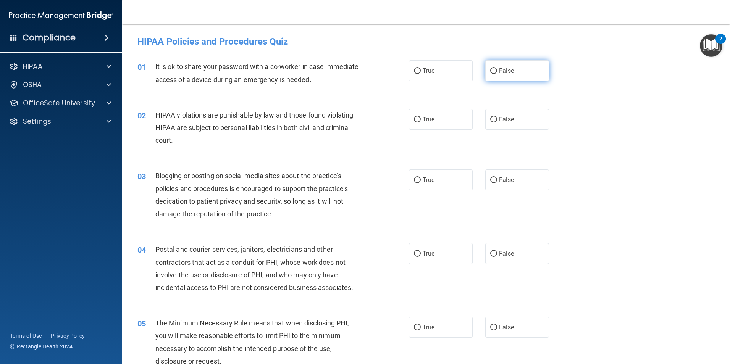
click at [503, 73] on span "False" at bounding box center [506, 70] width 15 height 7
click at [497, 73] on input "False" at bounding box center [493, 71] width 7 height 6
radio input "true"
click at [450, 118] on label "True" at bounding box center [441, 119] width 64 height 21
click at [421, 118] on input "True" at bounding box center [417, 120] width 7 height 6
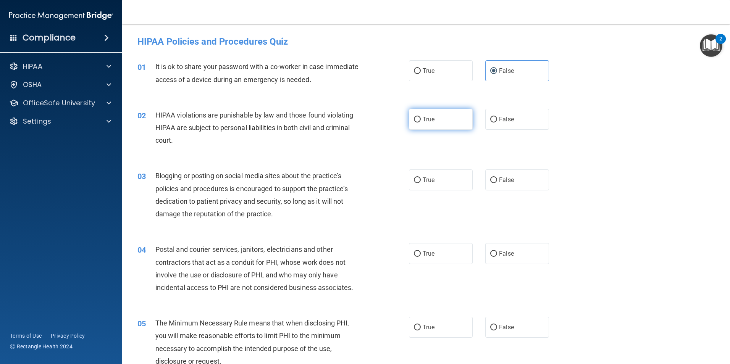
radio input "true"
click at [512, 180] on label "False" at bounding box center [517, 180] width 64 height 21
click at [497, 180] on input "False" at bounding box center [493, 181] width 7 height 6
radio input "true"
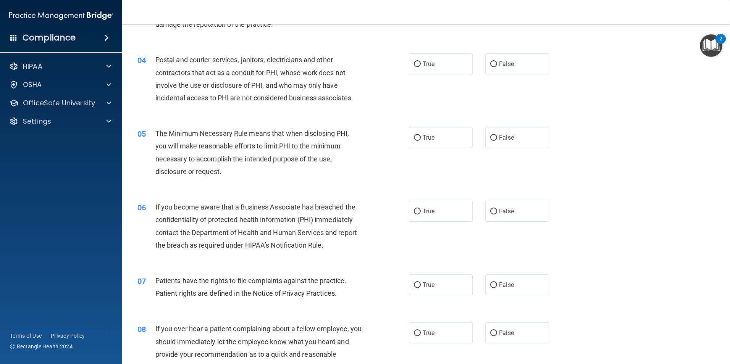
scroll to position [191, 0]
click at [417, 144] on label "True" at bounding box center [441, 136] width 64 height 21
click at [417, 140] on input "True" at bounding box center [417, 137] width 7 height 6
radio input "true"
click at [429, 58] on label "True" at bounding box center [441, 62] width 64 height 21
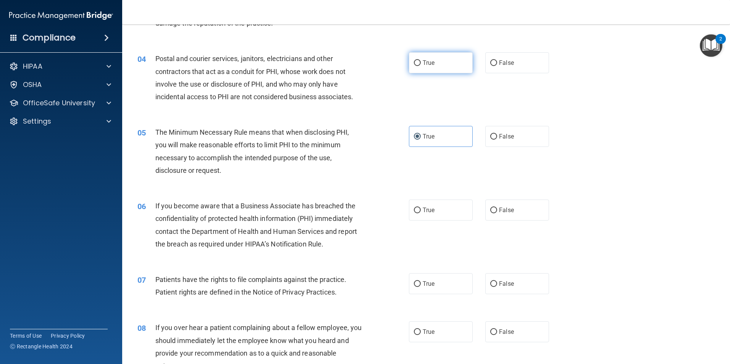
click at [421, 60] on input "True" at bounding box center [417, 63] width 7 height 6
radio input "true"
click at [505, 206] on label "False" at bounding box center [517, 210] width 64 height 21
click at [497, 208] on input "False" at bounding box center [493, 211] width 7 height 6
radio input "true"
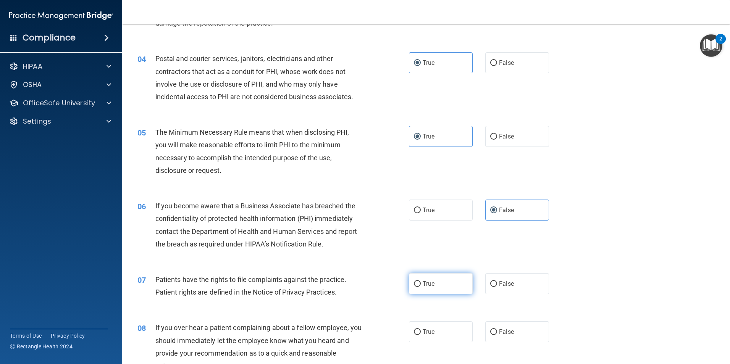
click at [428, 279] on label "True" at bounding box center [441, 283] width 64 height 21
click at [421, 281] on input "True" at bounding box center [417, 284] width 7 height 6
radio input "true"
click at [505, 330] on span "False" at bounding box center [506, 331] width 15 height 7
click at [497, 330] on input "False" at bounding box center [493, 332] width 7 height 6
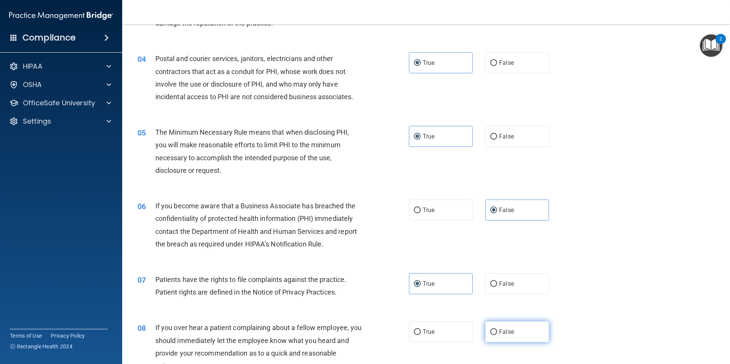
radio input "true"
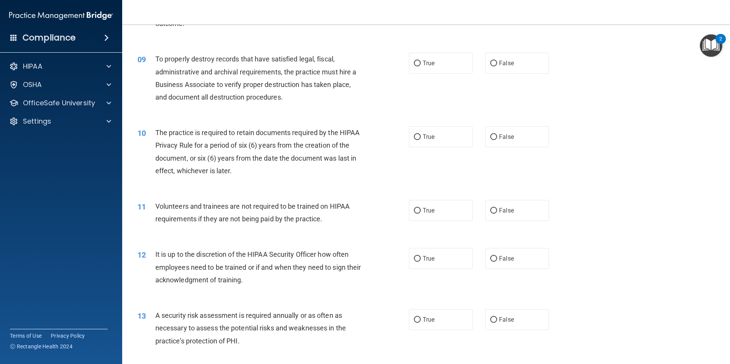
scroll to position [534, 0]
click at [497, 68] on label "False" at bounding box center [517, 62] width 64 height 21
click at [497, 65] on input "False" at bounding box center [493, 63] width 7 height 6
radio input "true"
click at [433, 139] on label "True" at bounding box center [441, 135] width 64 height 21
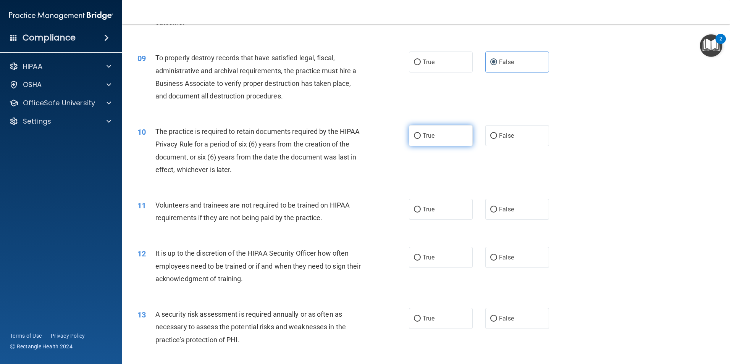
click at [421, 139] on input "True" at bounding box center [417, 136] width 7 height 6
radio input "true"
click at [513, 208] on label "False" at bounding box center [517, 209] width 64 height 21
click at [497, 208] on input "False" at bounding box center [493, 210] width 7 height 6
radio input "true"
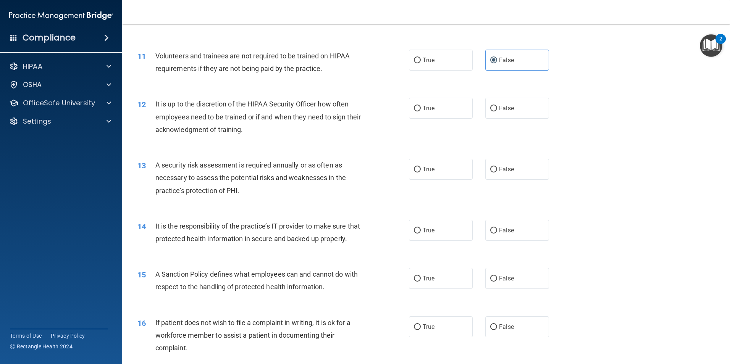
scroll to position [725, 0]
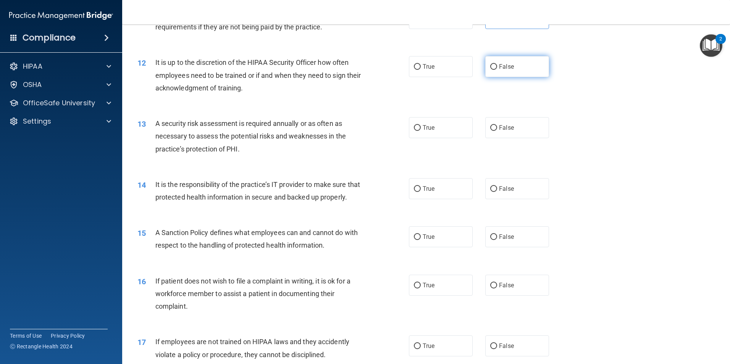
click at [490, 68] on input "False" at bounding box center [493, 67] width 7 height 6
radio input "true"
click at [414, 126] on input "True" at bounding box center [417, 128] width 7 height 6
radio input "true"
click at [509, 189] on span "False" at bounding box center [506, 188] width 15 height 7
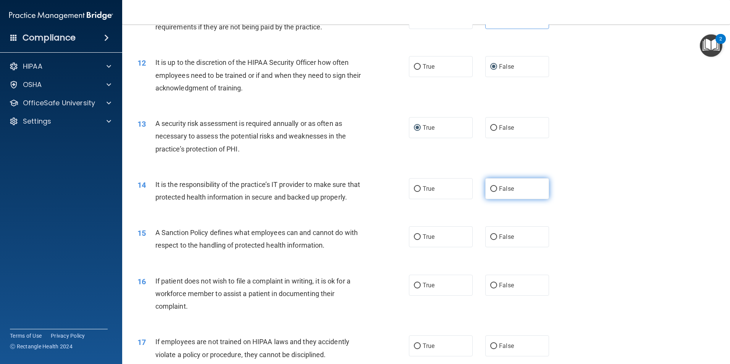
click at [497, 189] on input "False" at bounding box center [493, 189] width 7 height 6
radio input "true"
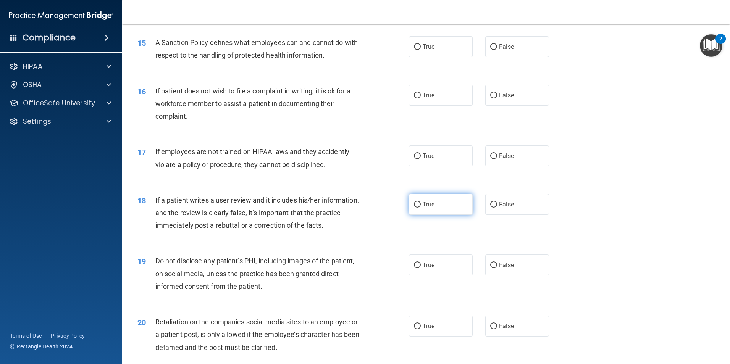
scroll to position [916, 0]
click at [426, 50] on span "True" at bounding box center [429, 45] width 12 height 7
click at [421, 49] on input "True" at bounding box center [417, 47] width 7 height 6
radio input "true"
click at [433, 105] on label "True" at bounding box center [441, 94] width 64 height 21
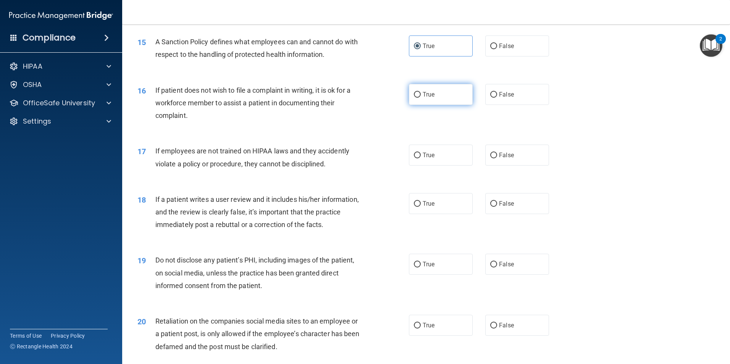
click at [421, 98] on input "True" at bounding box center [417, 95] width 7 height 6
radio input "true"
click at [520, 164] on label "False" at bounding box center [517, 155] width 64 height 21
click at [497, 158] on input "False" at bounding box center [493, 156] width 7 height 6
radio input "true"
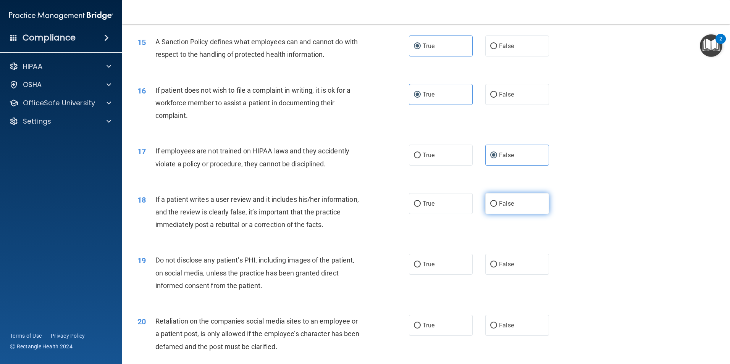
click at [517, 214] on label "False" at bounding box center [517, 203] width 64 height 21
click at [497, 207] on input "False" at bounding box center [493, 204] width 7 height 6
radio input "true"
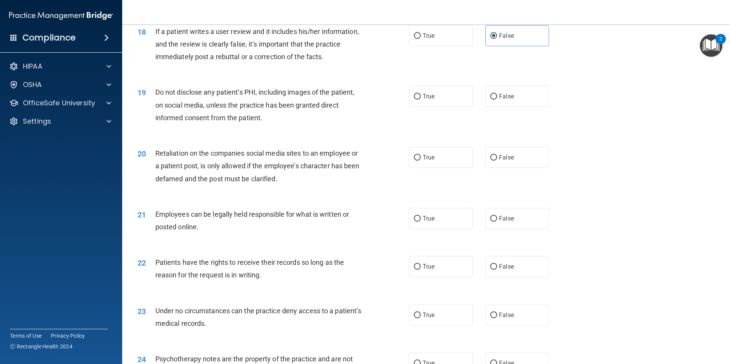
scroll to position [1107, 0]
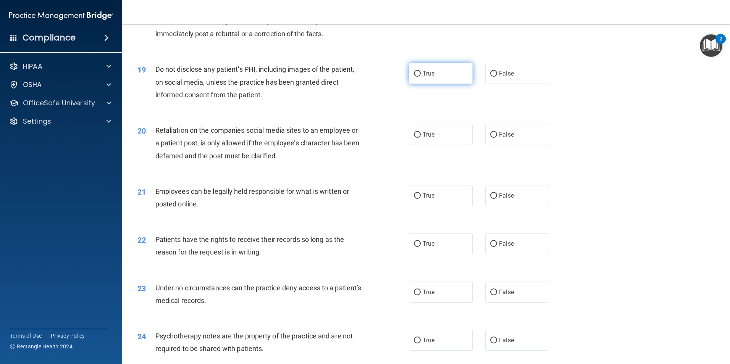
click at [425, 77] on span "True" at bounding box center [429, 73] width 12 height 7
click at [421, 77] on input "True" at bounding box center [417, 74] width 7 height 6
radio input "true"
click at [517, 145] on label "False" at bounding box center [517, 134] width 64 height 21
click at [497, 138] on input "False" at bounding box center [493, 135] width 7 height 6
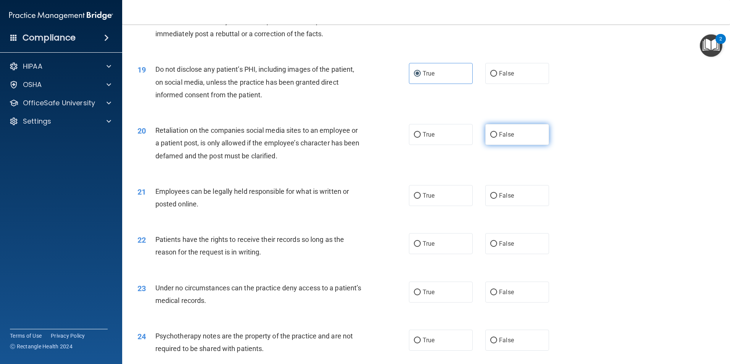
radio input "true"
click at [427, 199] on span "True" at bounding box center [429, 195] width 12 height 7
click at [428, 204] on label "True" at bounding box center [441, 195] width 64 height 21
click at [421, 199] on input "True" at bounding box center [417, 196] width 7 height 6
radio input "true"
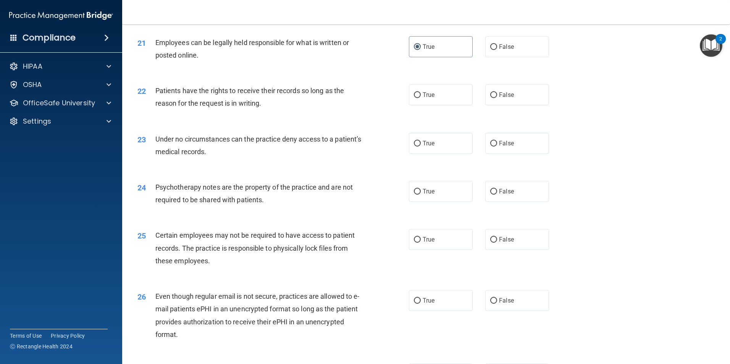
scroll to position [1260, 0]
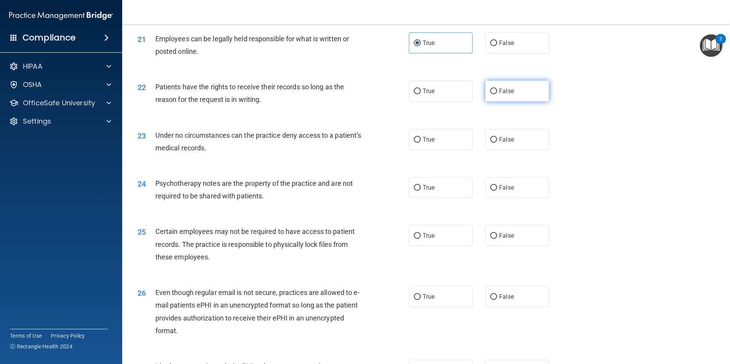
click at [495, 102] on label "False" at bounding box center [517, 91] width 64 height 21
click at [495, 94] on input "False" at bounding box center [493, 92] width 7 height 6
radio input "true"
click at [501, 143] on span "False" at bounding box center [506, 139] width 15 height 7
click at [497, 143] on input "False" at bounding box center [493, 140] width 7 height 6
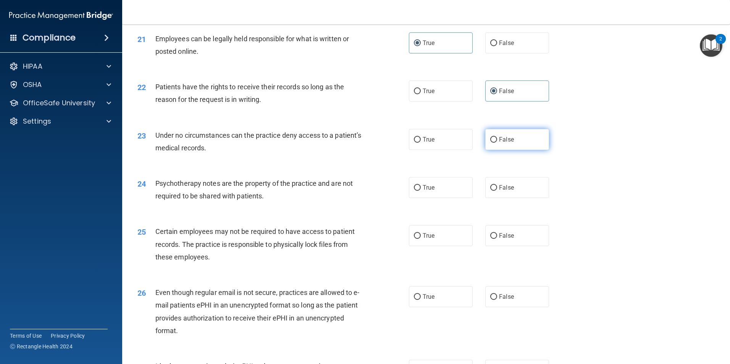
radio input "true"
click at [418, 198] on label "True" at bounding box center [441, 187] width 64 height 21
click at [418, 191] on input "True" at bounding box center [417, 188] width 7 height 6
radio input "true"
click at [416, 239] on input "True" at bounding box center [417, 236] width 7 height 6
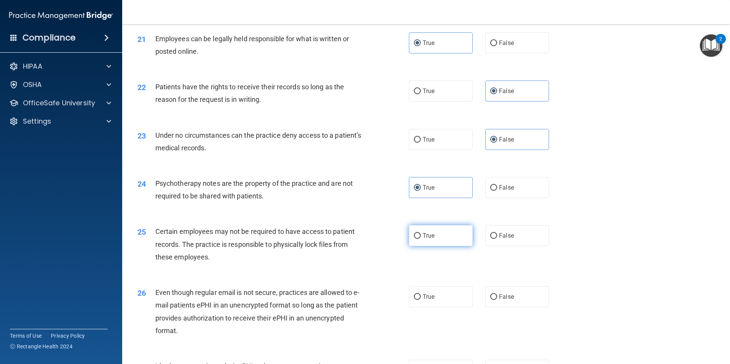
radio input "true"
click at [418, 300] on input "True" at bounding box center [417, 297] width 7 height 6
radio input "true"
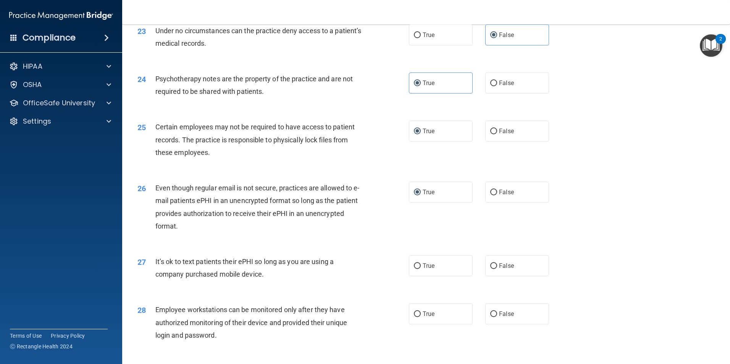
scroll to position [1374, 0]
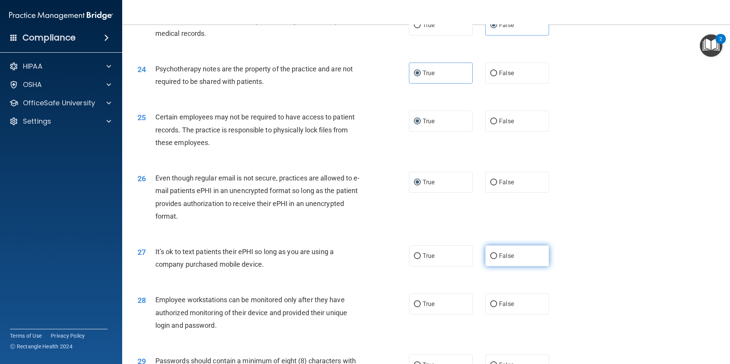
click at [492, 259] on input "False" at bounding box center [493, 256] width 7 height 6
radio input "true"
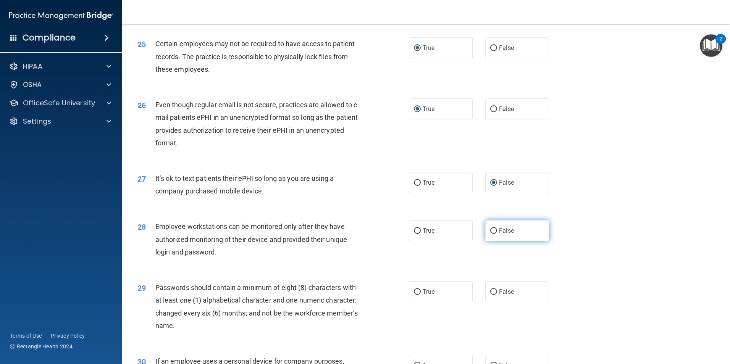
scroll to position [1451, 0]
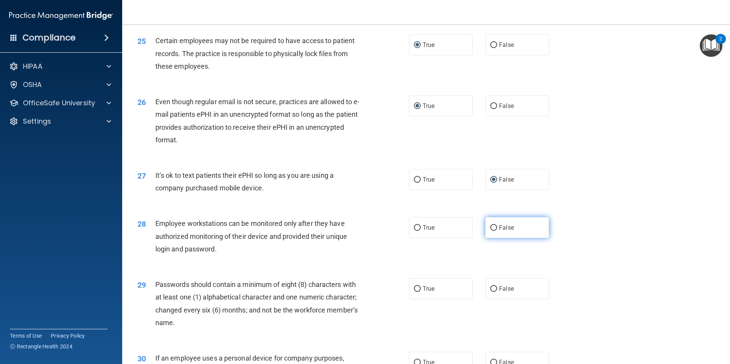
click at [499, 231] on span "False" at bounding box center [506, 227] width 15 height 7
click at [497, 231] on input "False" at bounding box center [493, 228] width 7 height 6
radio input "true"
click at [424, 293] on label "True" at bounding box center [441, 288] width 64 height 21
click at [414, 292] on input "True" at bounding box center [417, 289] width 7 height 6
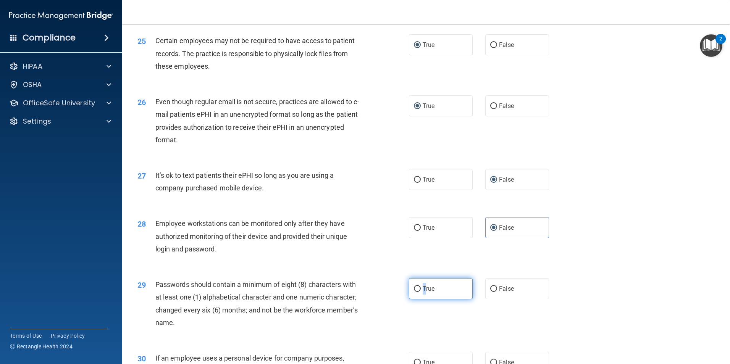
radio input "true"
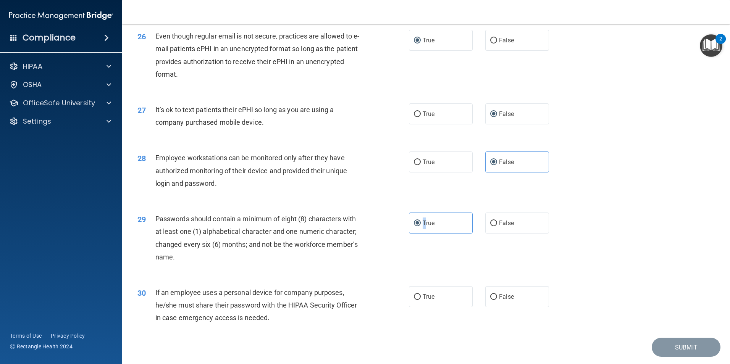
scroll to position [1552, 0]
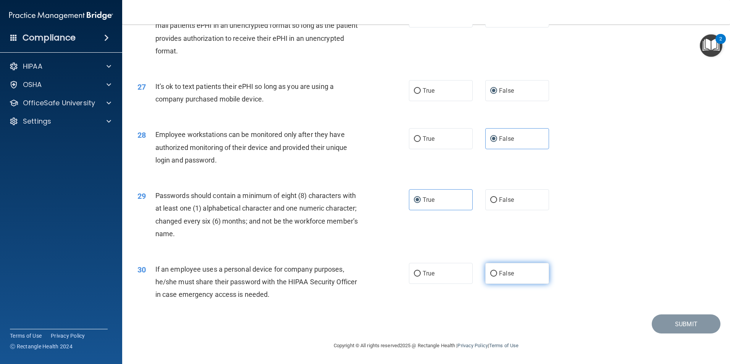
click at [499, 275] on span "False" at bounding box center [506, 273] width 15 height 7
click at [496, 275] on input "False" at bounding box center [493, 274] width 7 height 6
radio input "true"
click at [661, 319] on button "Submit" at bounding box center [686, 324] width 69 height 19
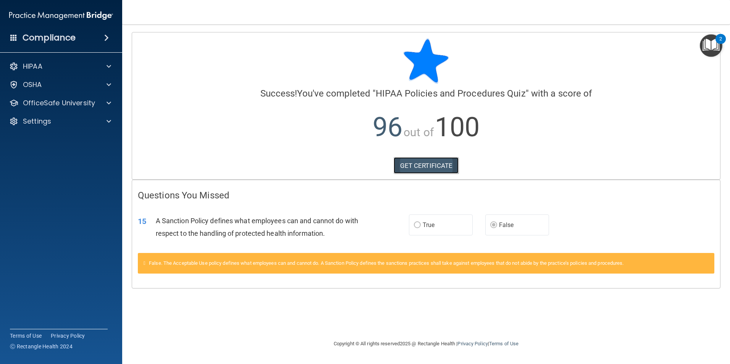
click at [423, 166] on link "GET CERTIFICATE" at bounding box center [426, 165] width 65 height 17
click at [61, 105] on p "OfficeSafe University" at bounding box center [59, 102] width 72 height 9
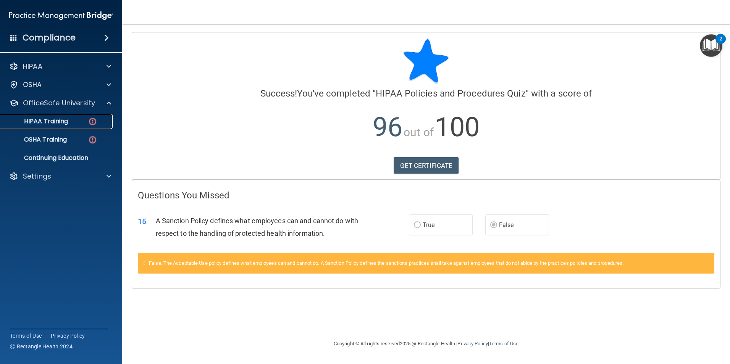
click at [64, 122] on p "HIPAA Training" at bounding box center [36, 122] width 63 height 8
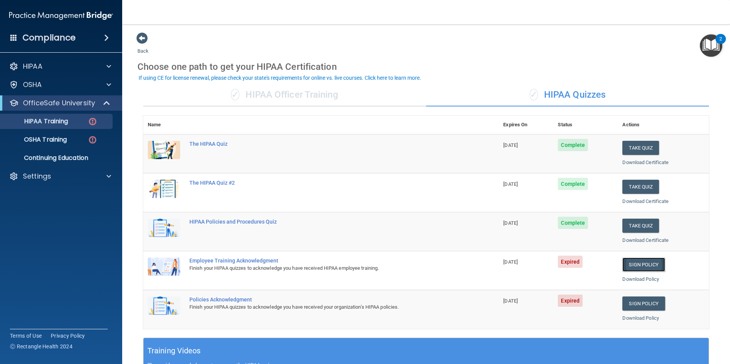
click at [643, 267] on link "Sign Policy" at bounding box center [643, 265] width 42 height 14
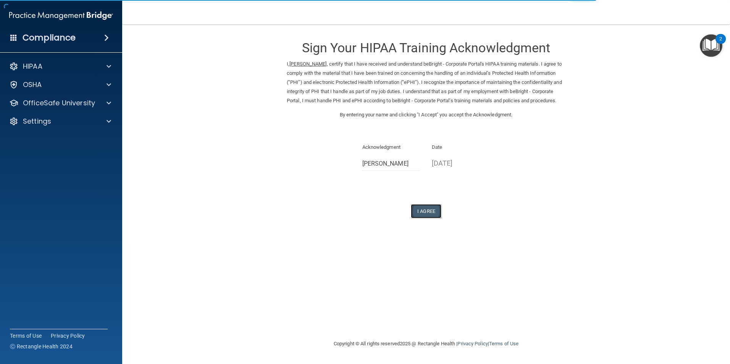
click at [428, 218] on button "I Agree" at bounding box center [426, 211] width 31 height 14
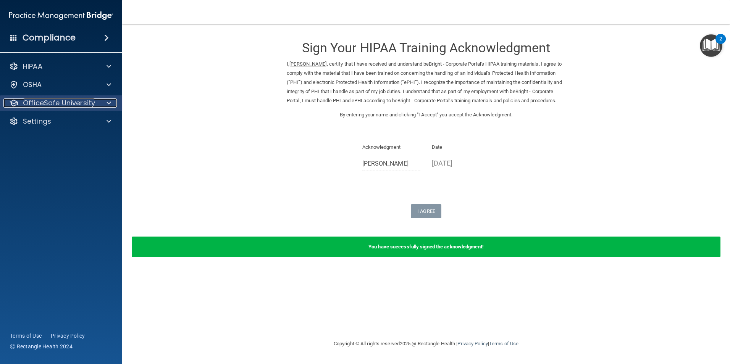
click at [75, 98] on p "OfficeSafe University" at bounding box center [59, 102] width 72 height 9
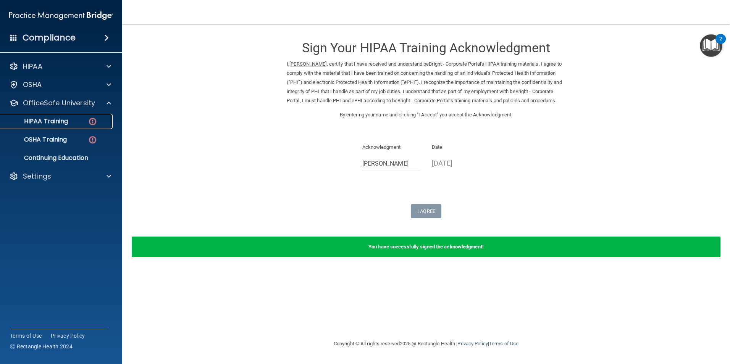
click at [55, 120] on p "HIPAA Training" at bounding box center [36, 122] width 63 height 8
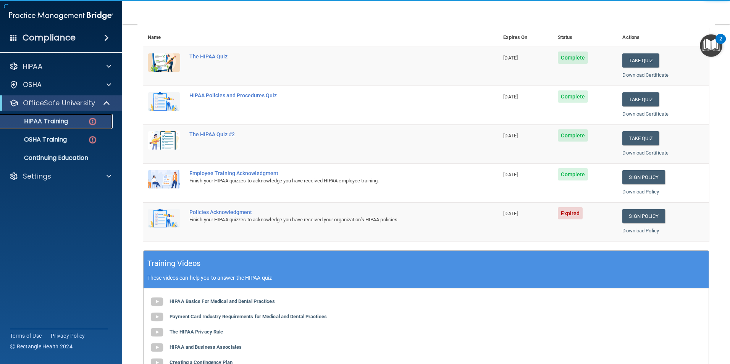
scroll to position [153, 0]
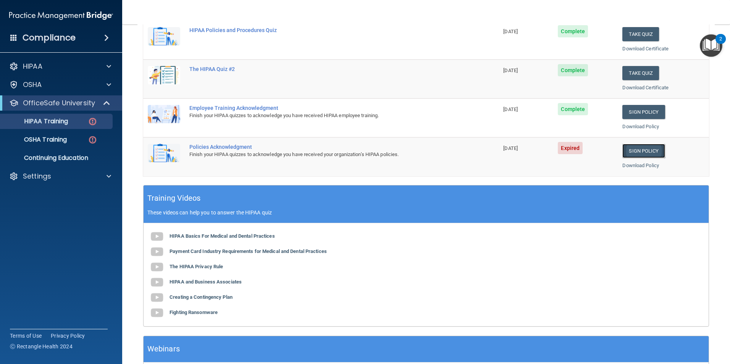
click at [633, 150] on link "Sign Policy" at bounding box center [643, 151] width 42 height 14
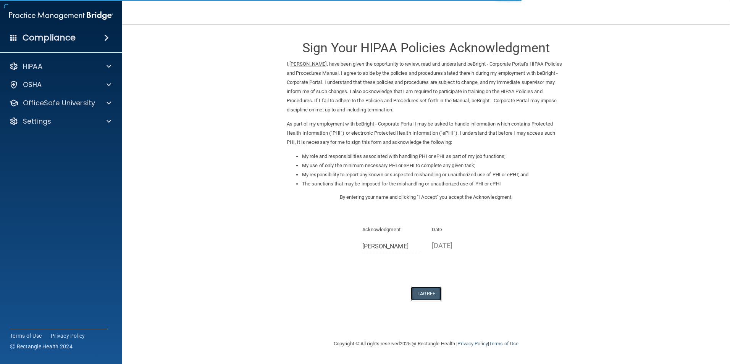
click at [426, 295] on button "I Agree" at bounding box center [426, 294] width 31 height 14
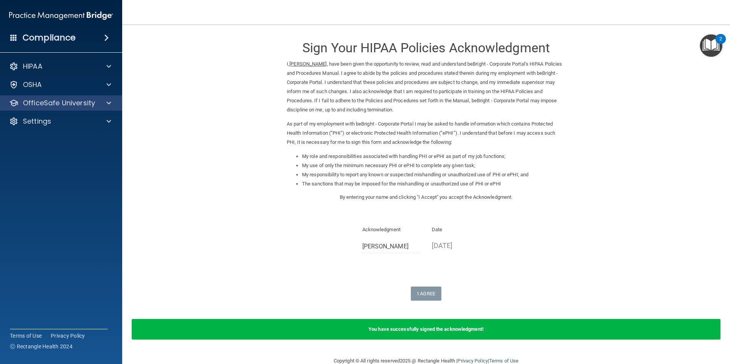
click at [57, 96] on div "OfficeSafe University" at bounding box center [61, 102] width 123 height 15
click at [58, 102] on p "OfficeSafe University" at bounding box center [59, 102] width 72 height 9
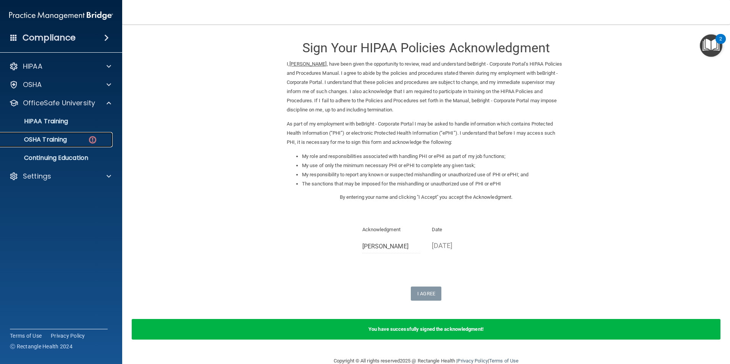
click at [53, 139] on p "OSHA Training" at bounding box center [36, 140] width 62 height 8
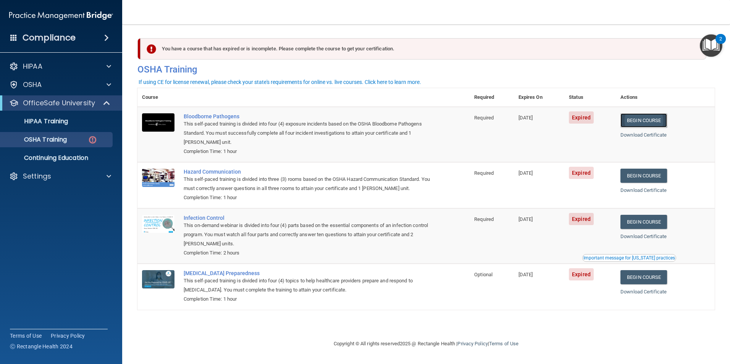
click at [639, 121] on link "Begin Course" at bounding box center [643, 120] width 47 height 14
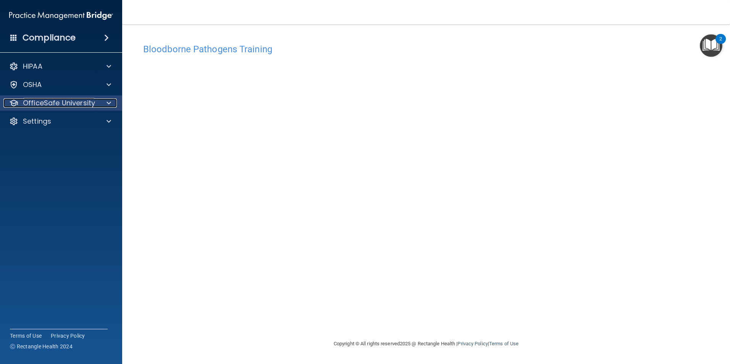
click at [63, 102] on p "OfficeSafe University" at bounding box center [59, 102] width 72 height 9
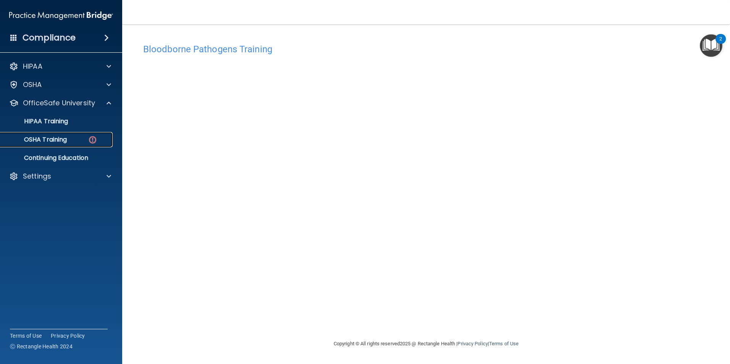
click at [49, 136] on p "OSHA Training" at bounding box center [36, 140] width 62 height 8
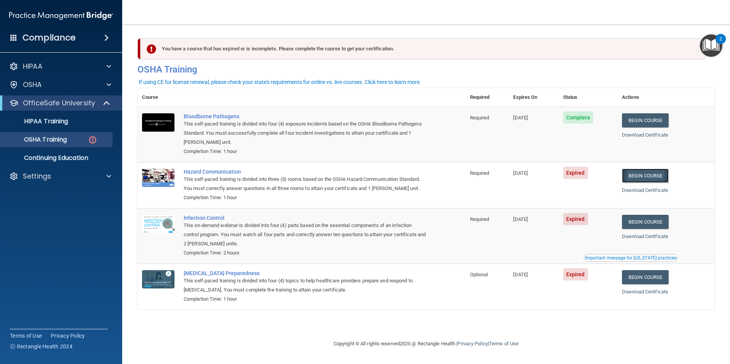
click at [649, 180] on link "Begin Course" at bounding box center [645, 176] width 47 height 14
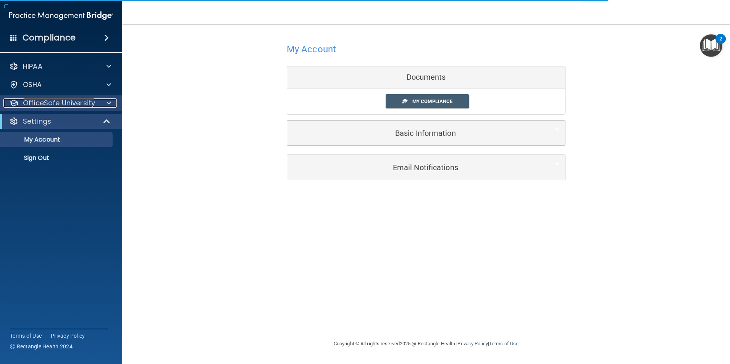
click at [77, 103] on p "OfficeSafe University" at bounding box center [59, 102] width 72 height 9
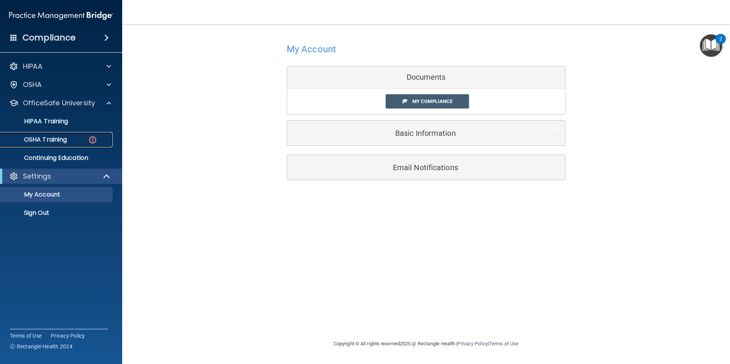
click at [56, 136] on p "OSHA Training" at bounding box center [36, 140] width 62 height 8
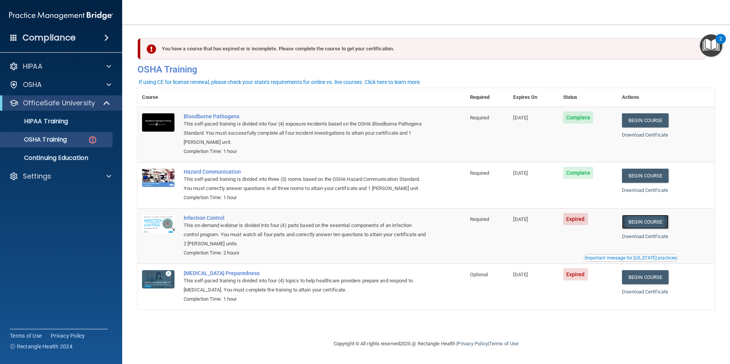
click at [651, 222] on link "Begin Course" at bounding box center [645, 222] width 47 height 14
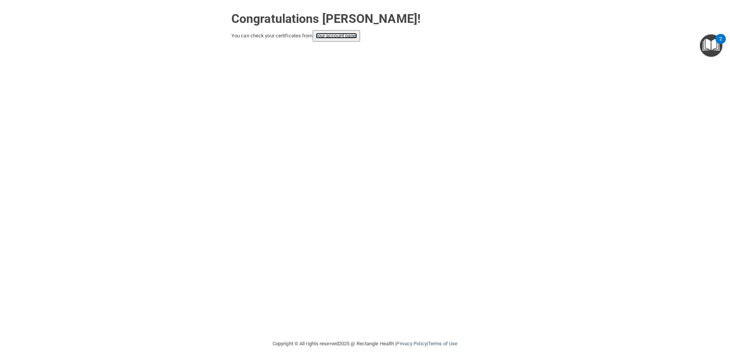
drag, startPoint x: 336, startPoint y: 33, endPoint x: 347, endPoint y: 37, distance: 12.0
click at [336, 33] on link "your account page!" at bounding box center [337, 36] width 42 height 6
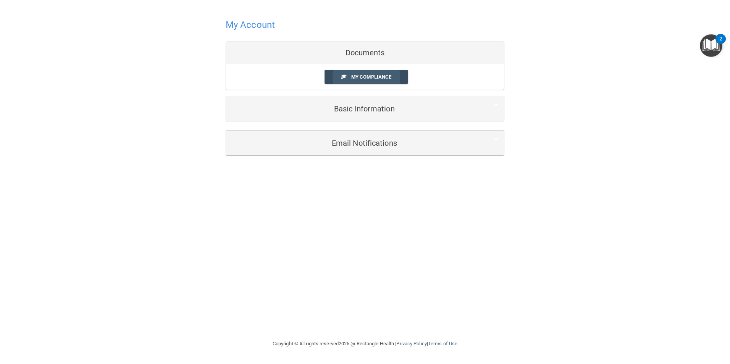
click at [366, 75] on span "My Compliance" at bounding box center [371, 77] width 40 height 6
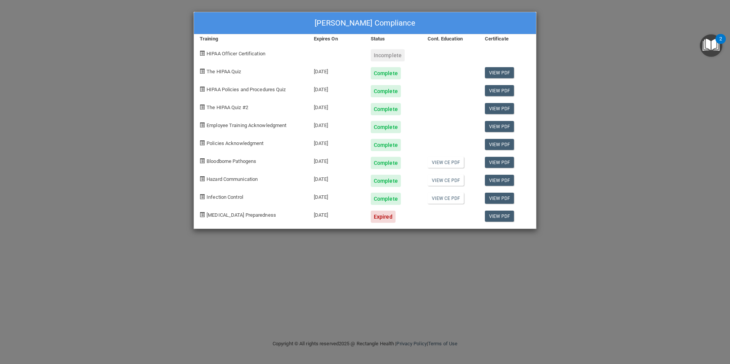
click at [131, 57] on div "[PERSON_NAME] Compliance Training Expires On Status Cont. Education Certificate…" at bounding box center [365, 182] width 730 height 364
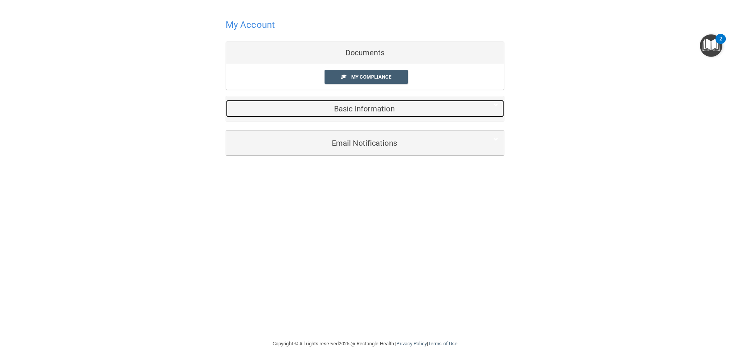
click at [354, 105] on h5 "Basic Information" at bounding box center [353, 109] width 243 height 8
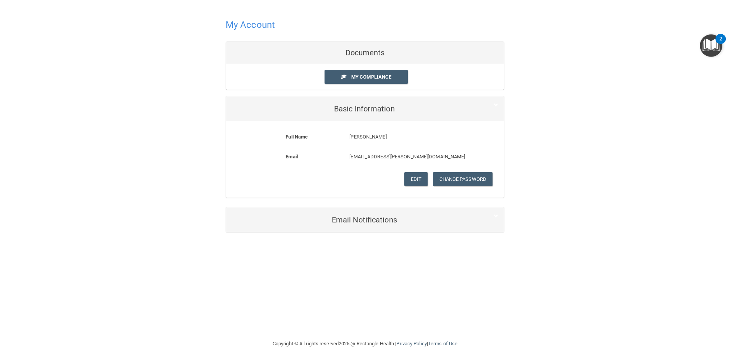
click at [251, 24] on h4 "My Account" at bounding box center [250, 25] width 49 height 10
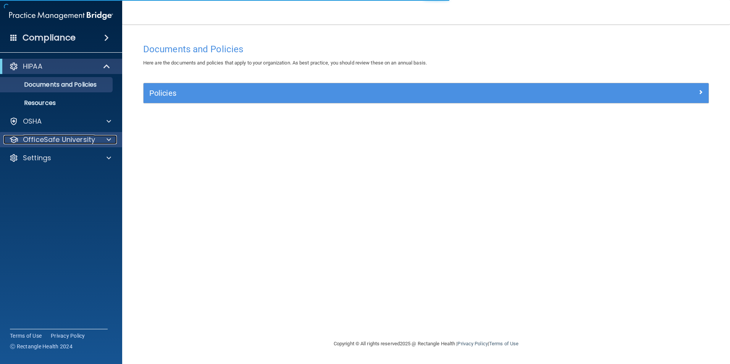
click at [65, 138] on p "OfficeSafe University" at bounding box center [59, 139] width 72 height 9
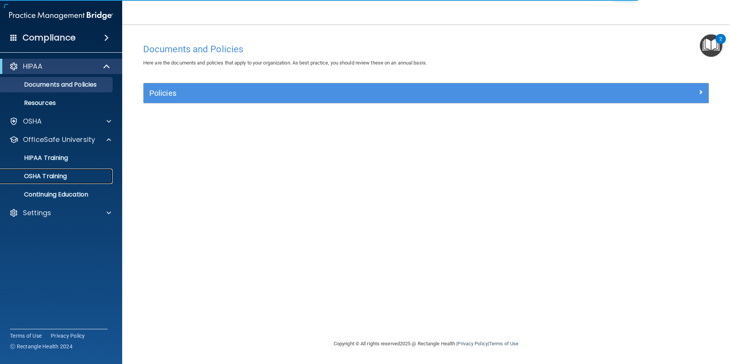
click at [47, 174] on p "OSHA Training" at bounding box center [36, 177] width 62 height 8
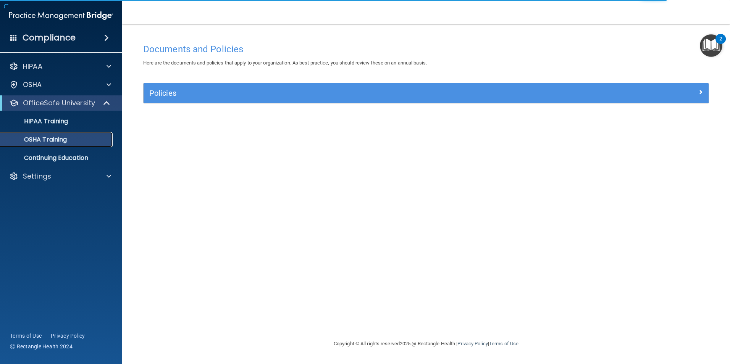
click at [49, 139] on p "OSHA Training" at bounding box center [36, 140] width 62 height 8
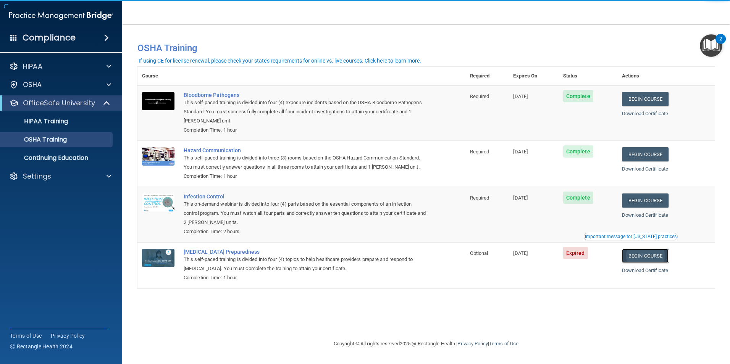
click at [662, 255] on link "Begin Course" at bounding box center [645, 256] width 47 height 14
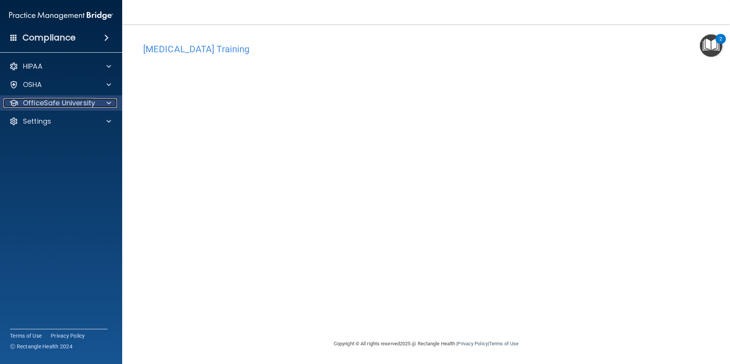
click at [47, 102] on p "OfficeSafe University" at bounding box center [59, 102] width 72 height 9
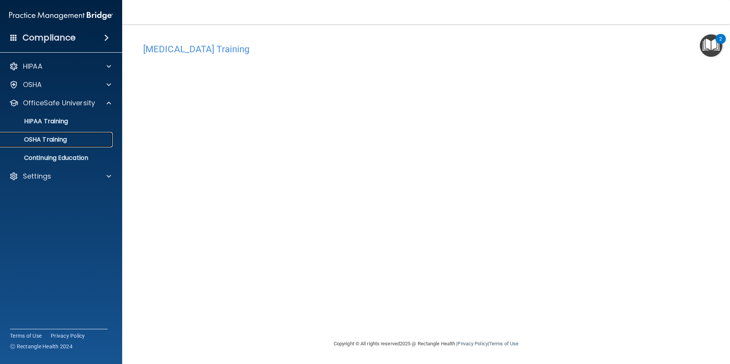
click at [45, 139] on p "OSHA Training" at bounding box center [36, 140] width 62 height 8
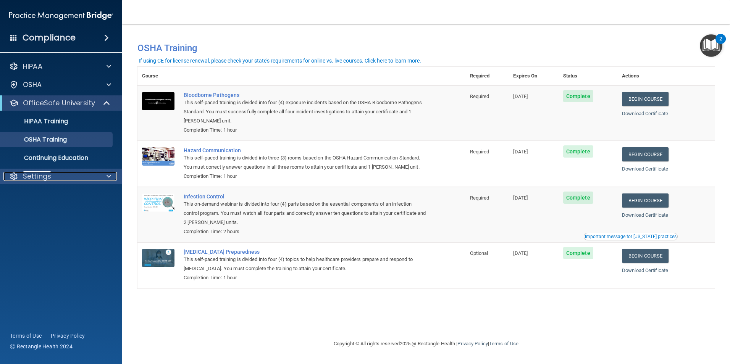
click at [35, 174] on p "Settings" at bounding box center [37, 176] width 28 height 9
click at [39, 191] on p "My Account" at bounding box center [57, 195] width 104 height 8
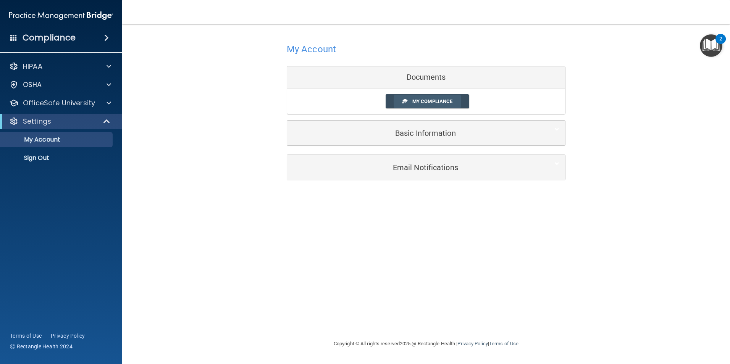
click at [431, 101] on span "My Compliance" at bounding box center [432, 101] width 40 height 6
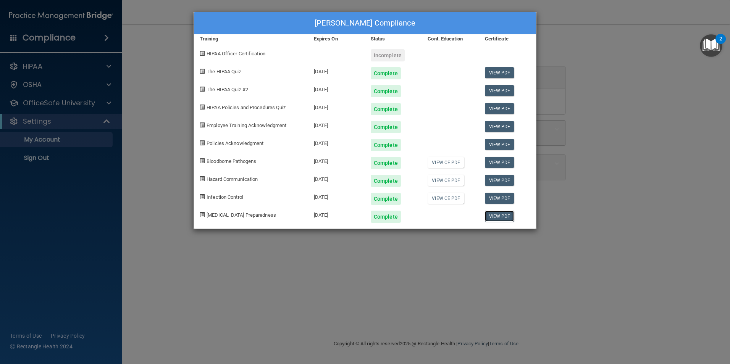
click at [497, 216] on link "View PDF" at bounding box center [499, 216] width 29 height 11
